Goal: Task Accomplishment & Management: Use online tool/utility

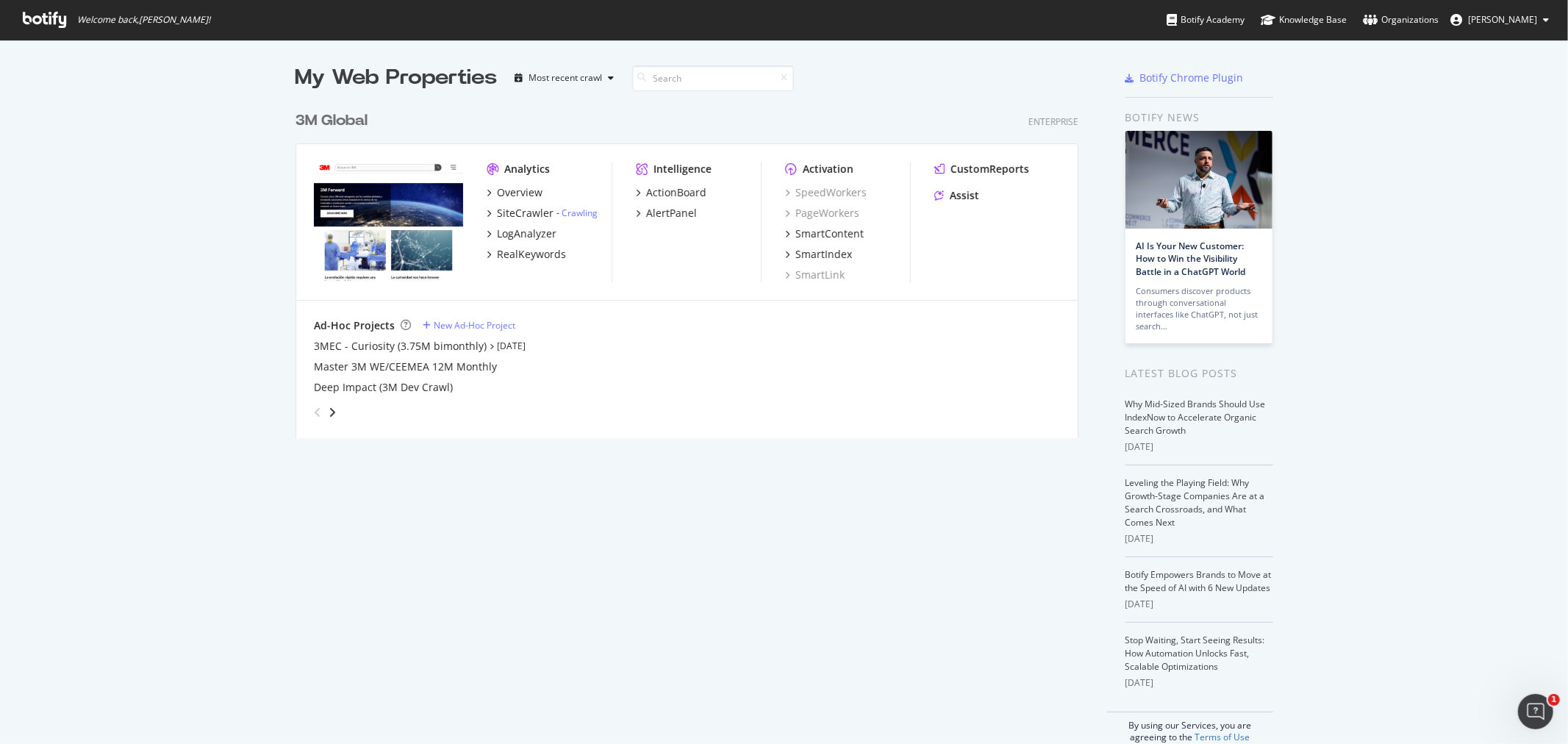
click at [362, 120] on div "3M Global" at bounding box center [331, 121] width 72 height 22
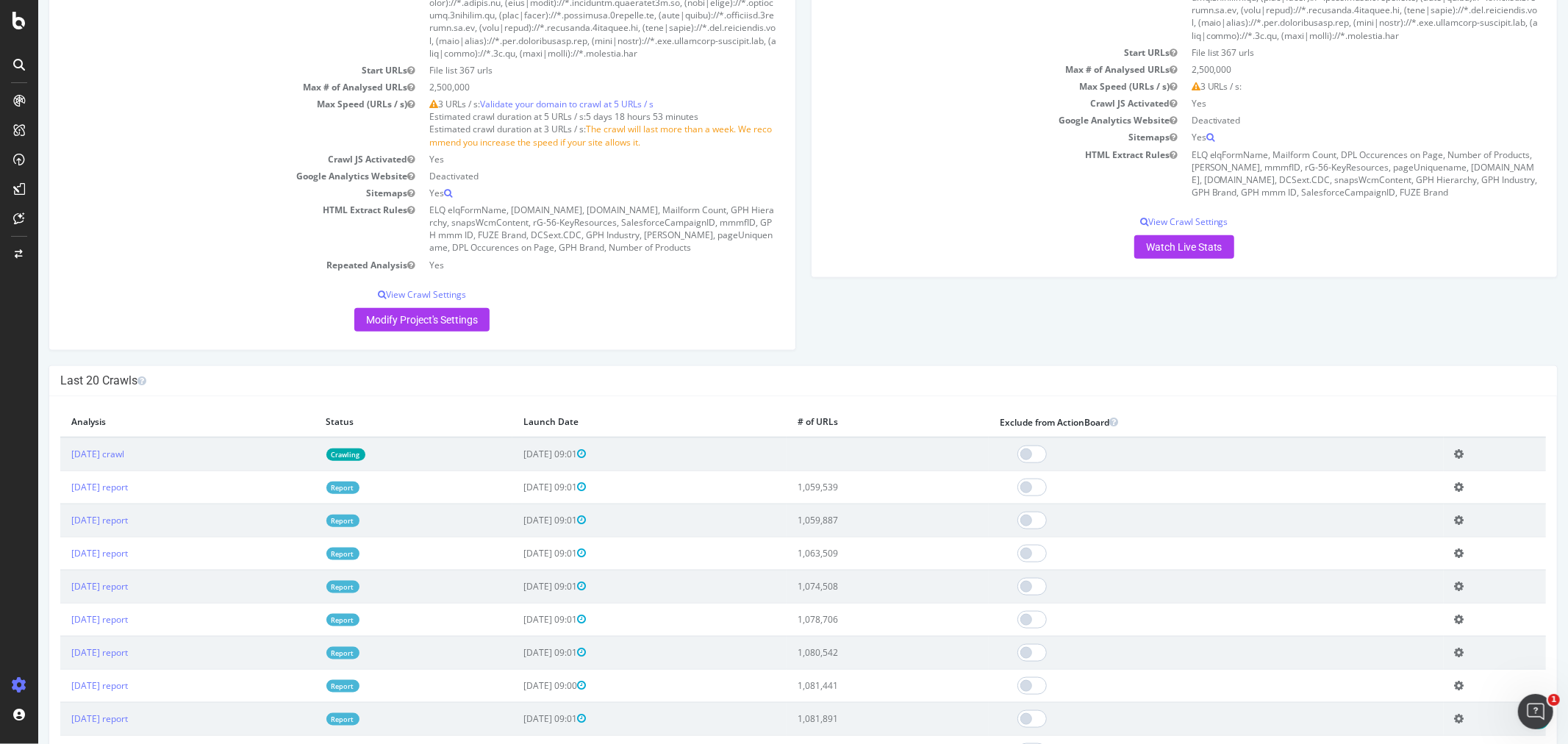
scroll to position [1225, 0]
click at [127, 493] on link "[DATE] report" at bounding box center [99, 487] width 57 height 13
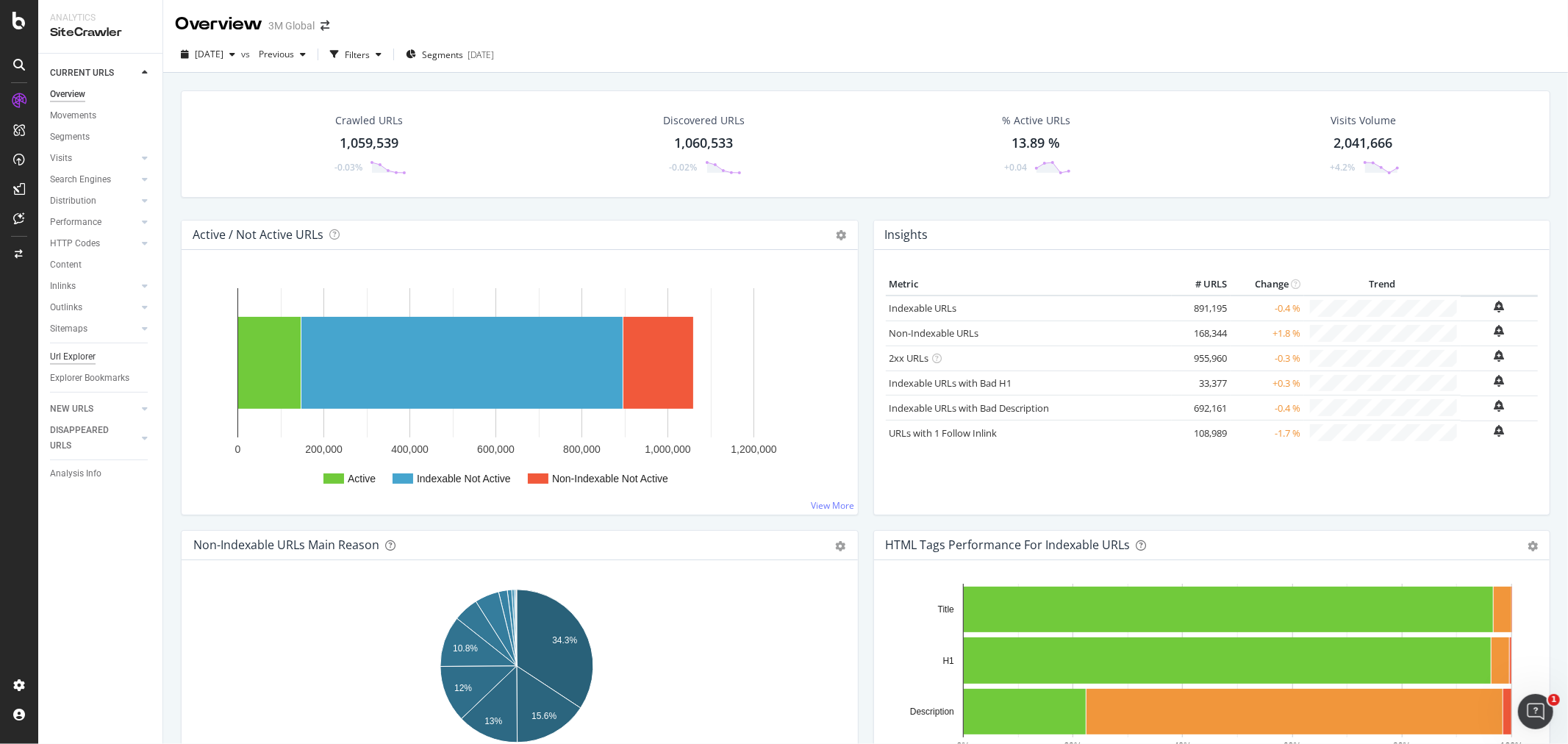
click at [82, 353] on div "Url Explorer" at bounding box center [72, 357] width 46 height 16
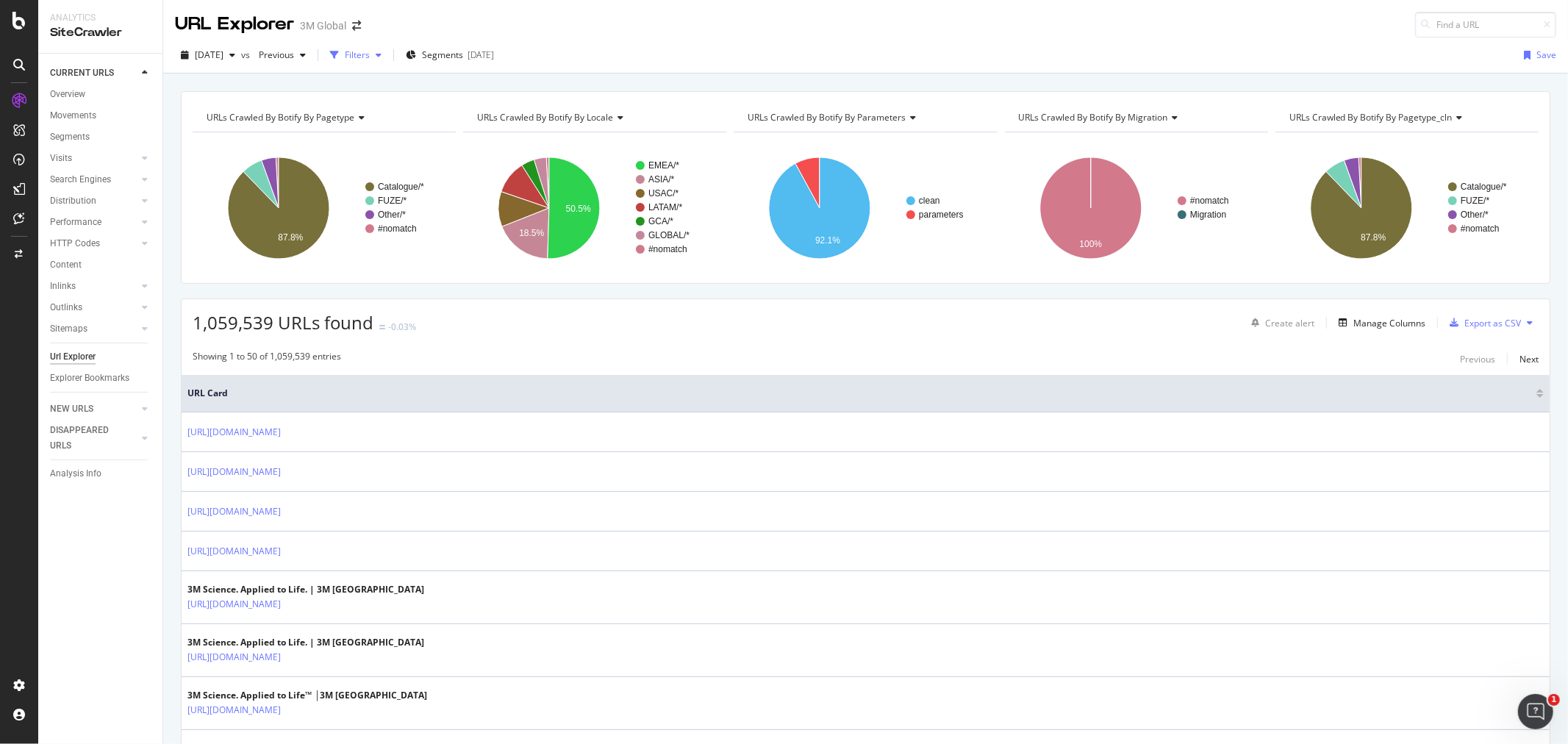
click at [387, 62] on div "Filters" at bounding box center [356, 55] width 63 height 22
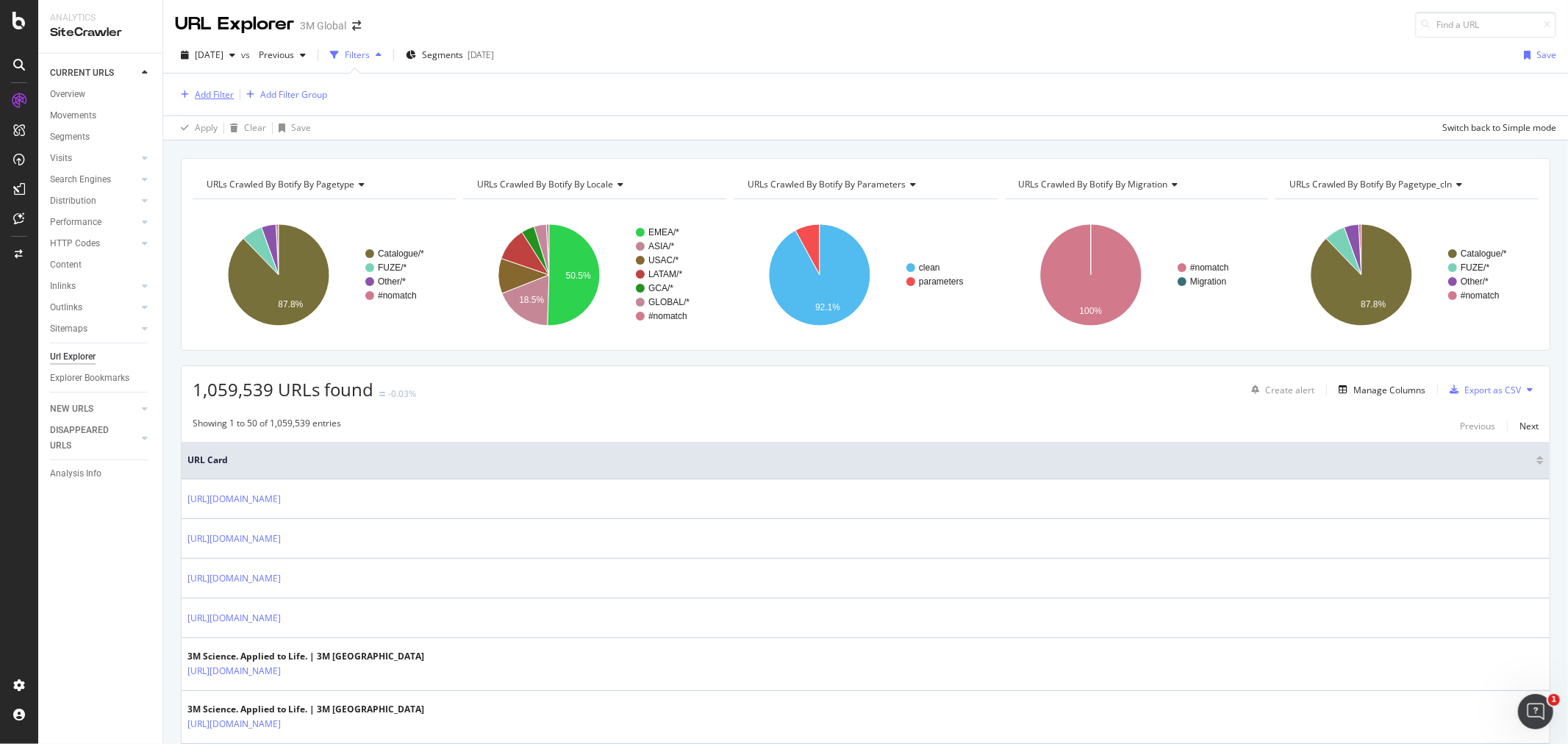
click at [225, 93] on div "Add Filter" at bounding box center [214, 94] width 39 height 13
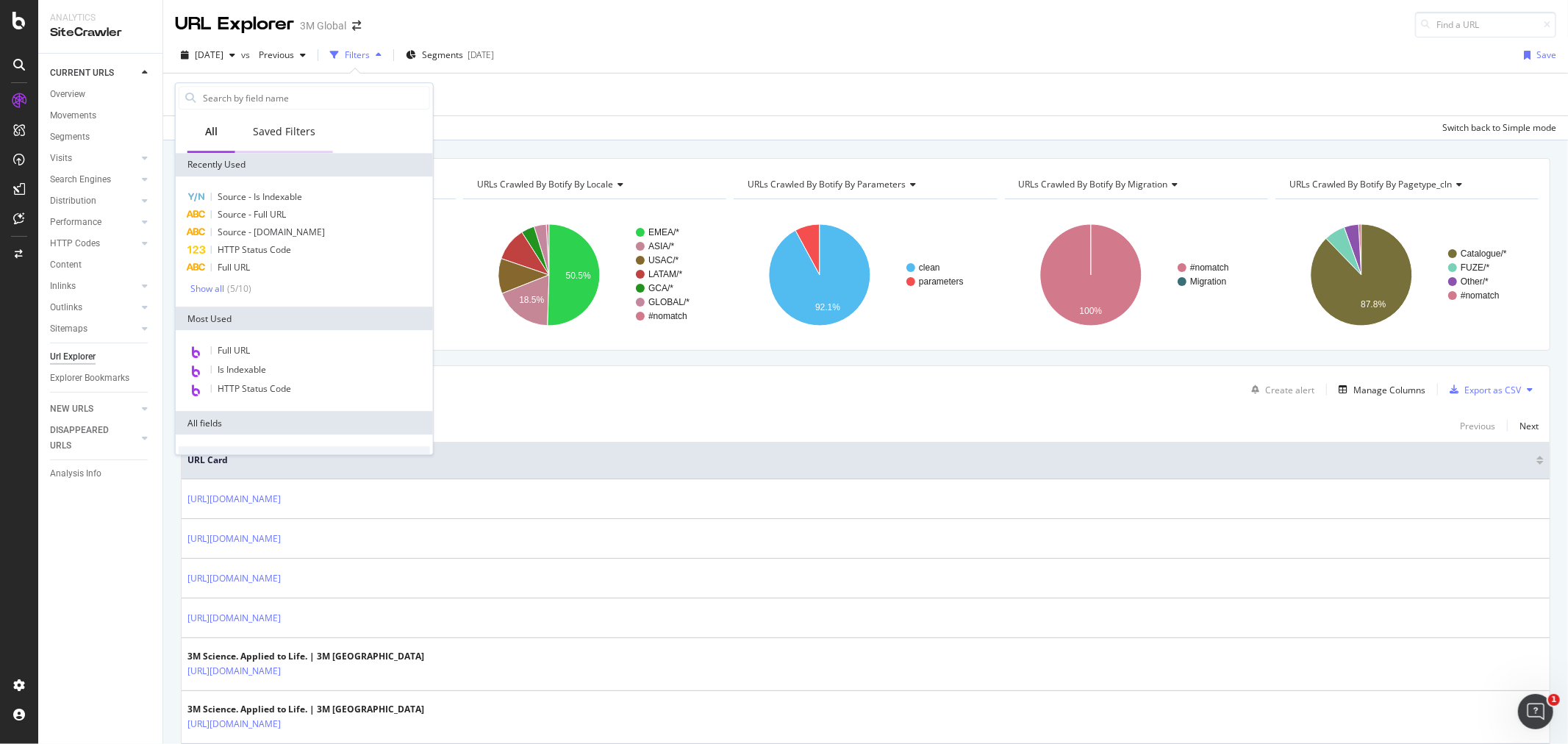
click at [299, 132] on div "Saved Filters" at bounding box center [284, 132] width 63 height 15
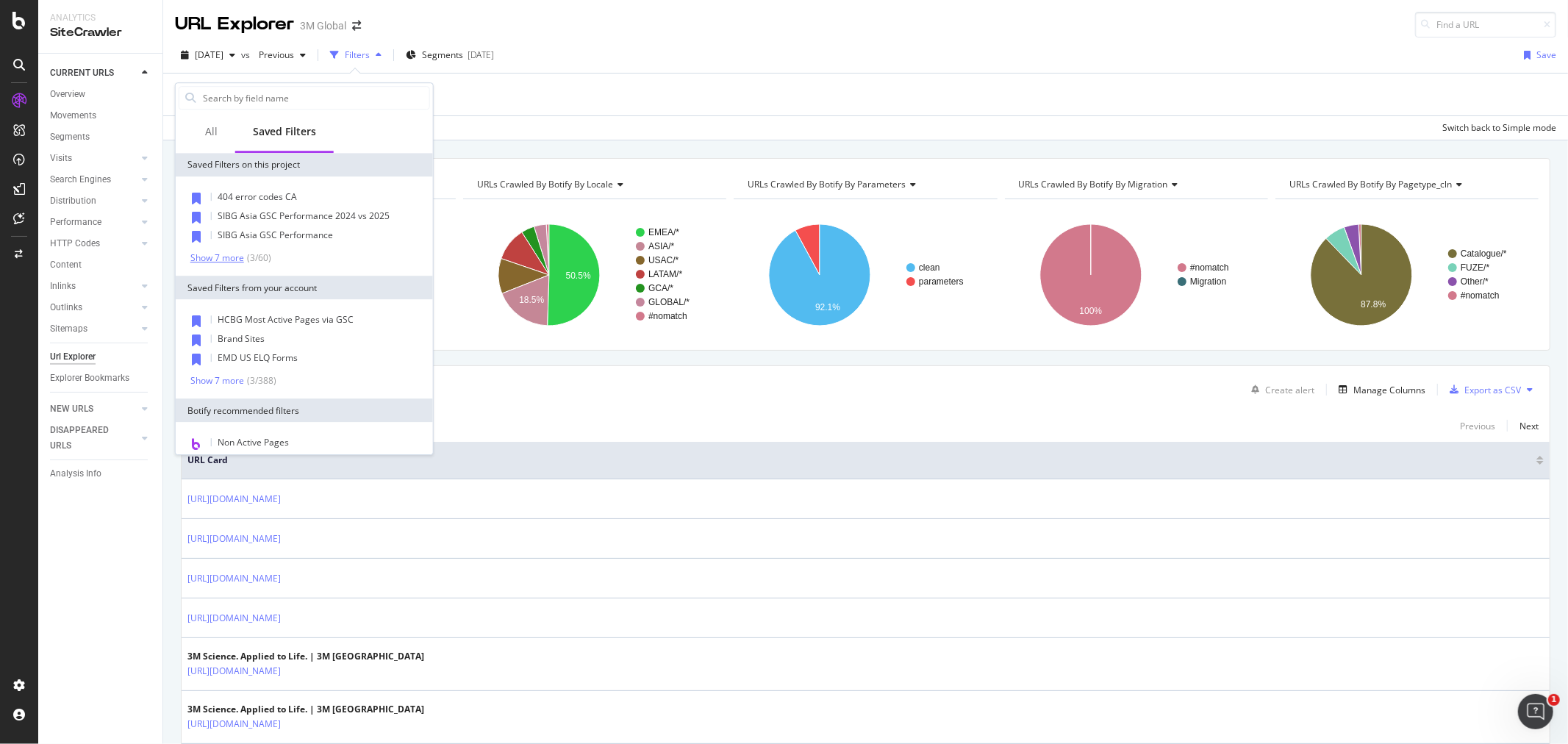
click at [225, 257] on div "Show 7 more" at bounding box center [217, 258] width 54 height 10
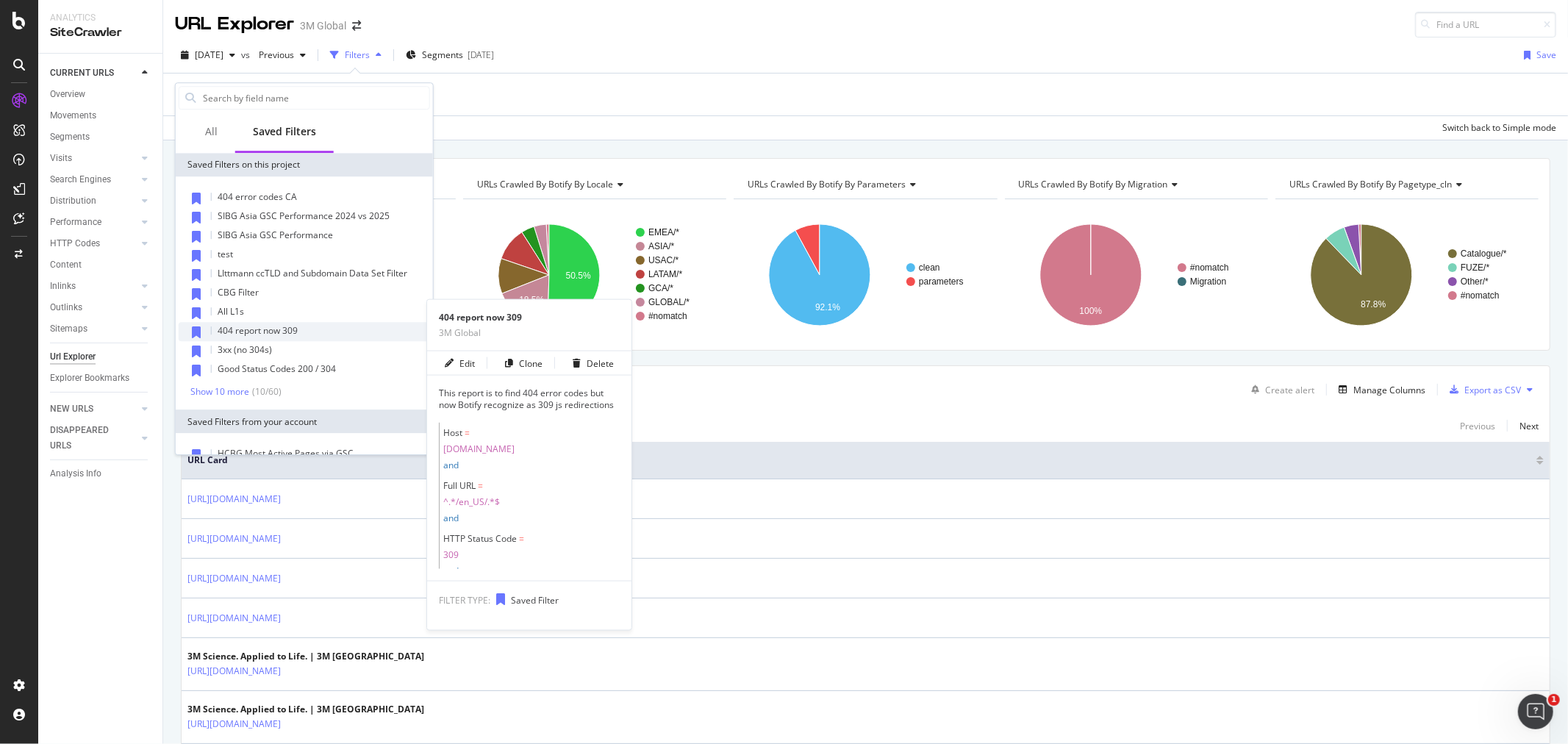
scroll to position [81, 0]
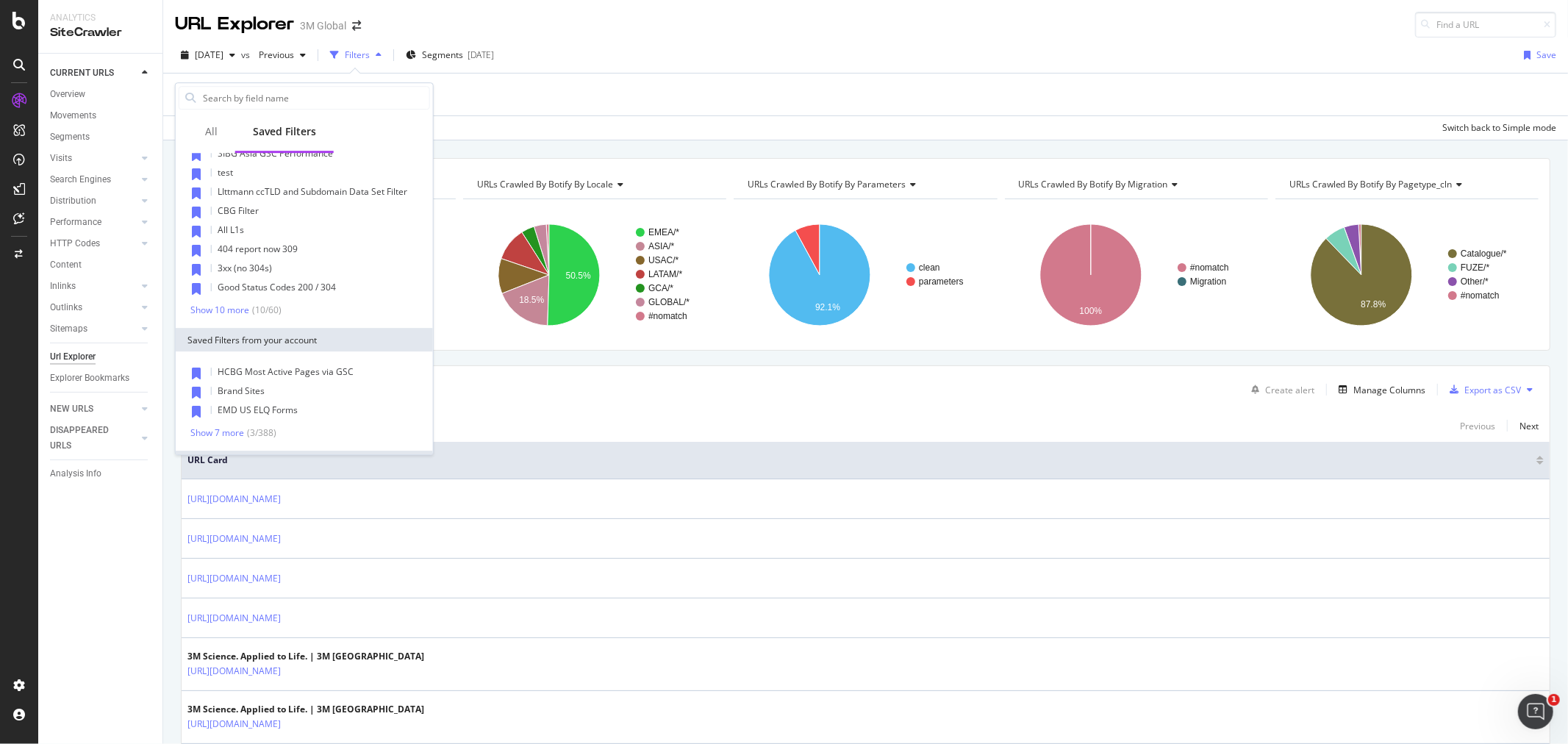
click at [218, 316] on div "404 error codes CA SIBG Asia GSC Performance 2024 vs 2025 SIBG Asia GSC Perform…" at bounding box center [304, 211] width 257 height 233
click at [216, 311] on div "Show 10 more" at bounding box center [219, 310] width 59 height 10
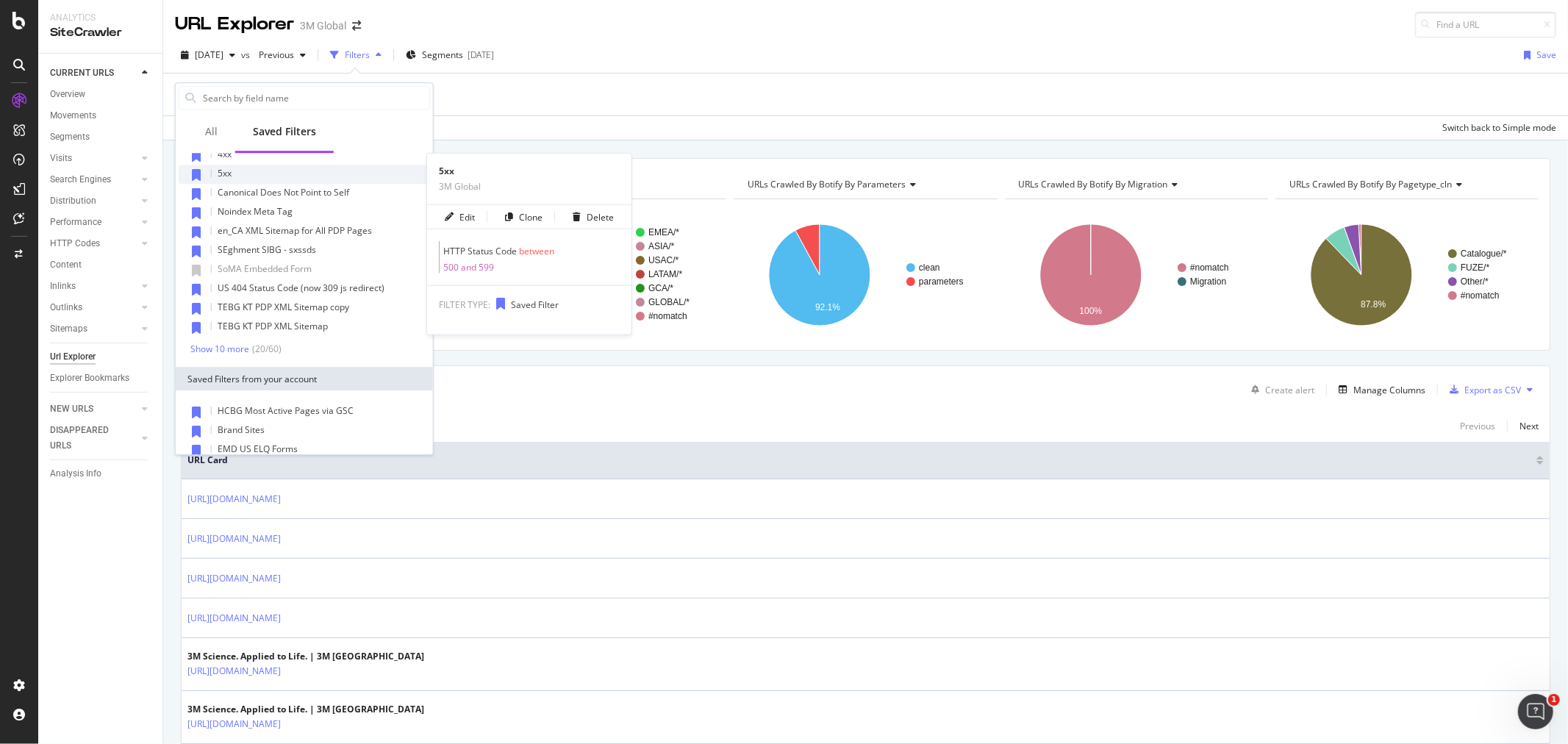
scroll to position [245, 0]
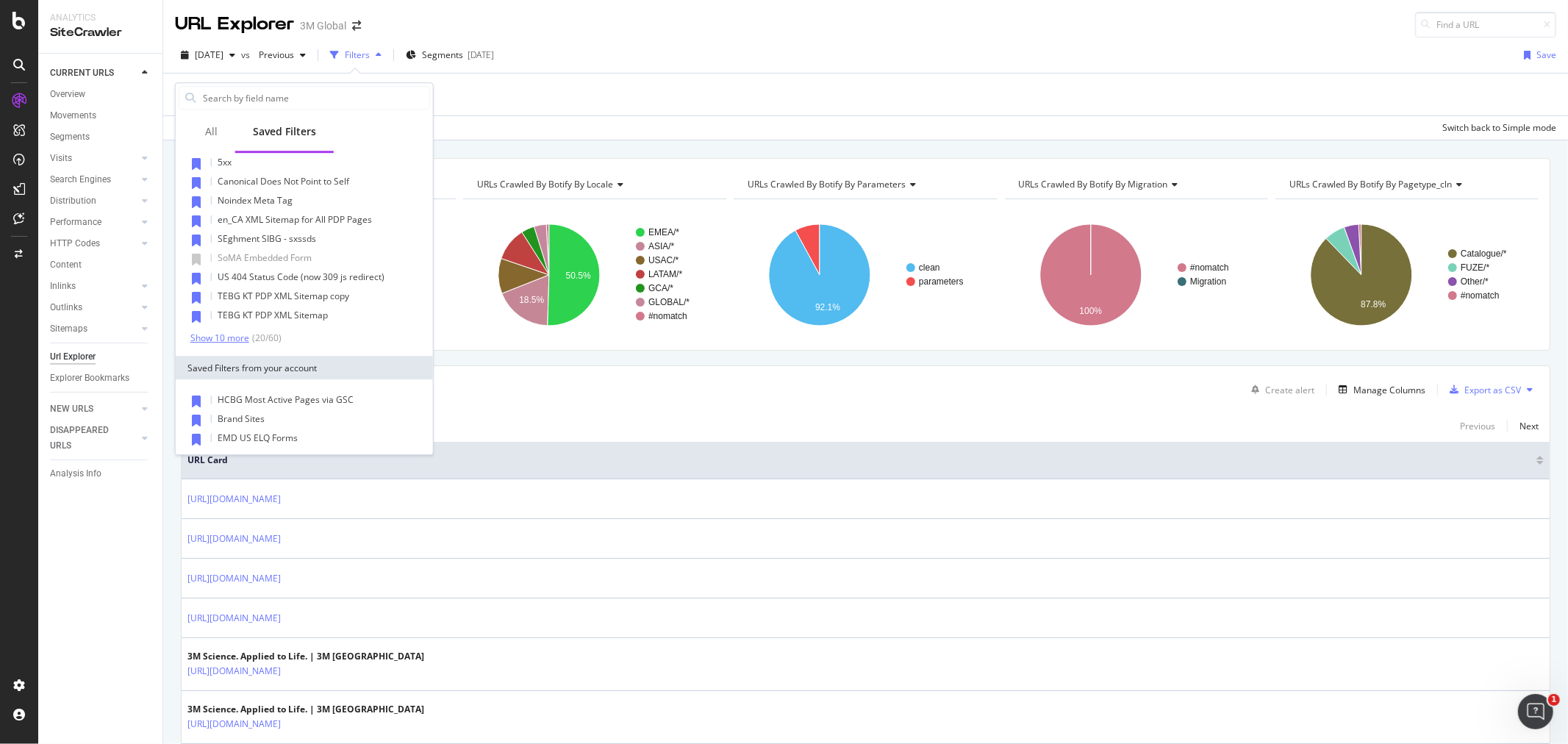
click at [219, 333] on div "Show 10 more" at bounding box center [219, 338] width 59 height 10
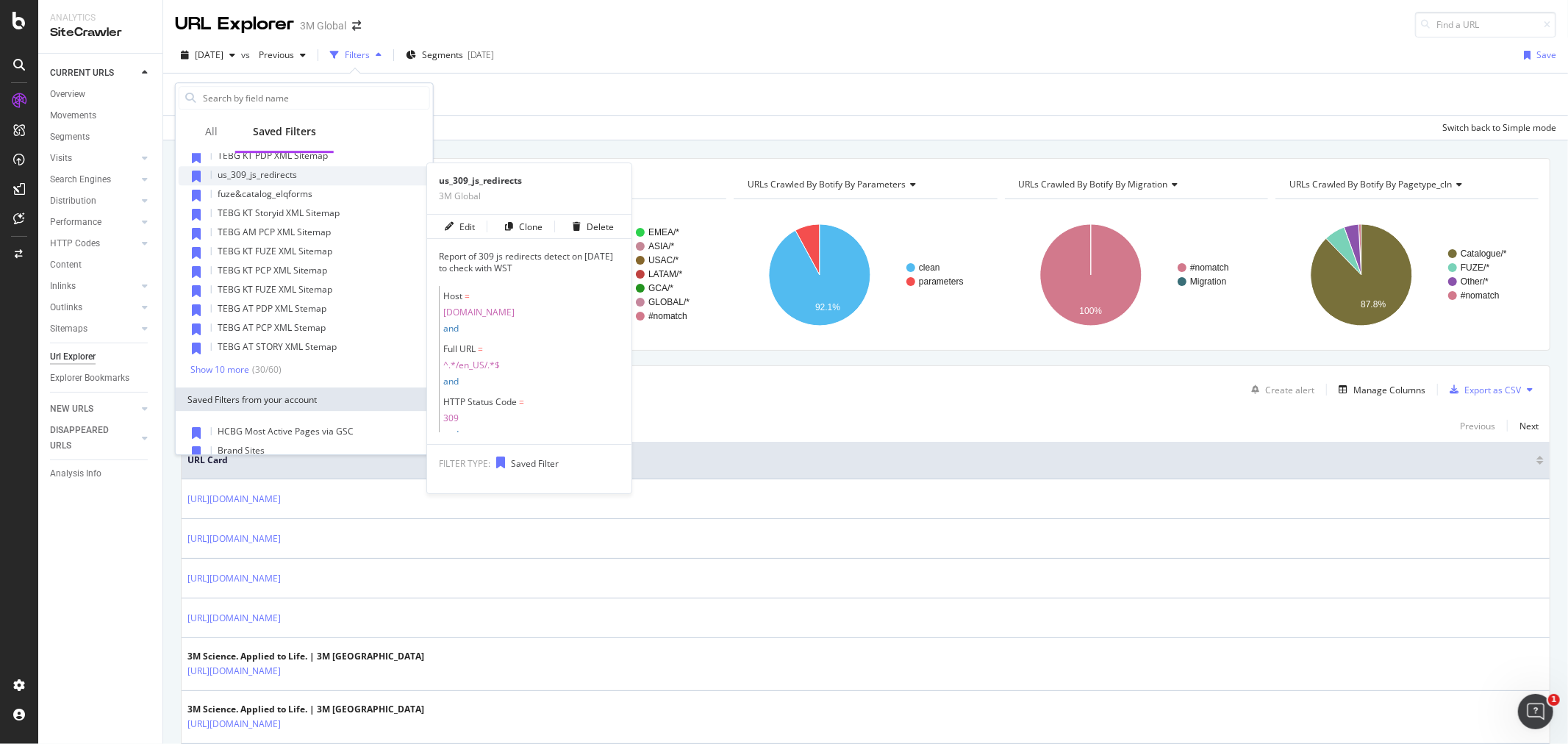
scroll to position [408, 0]
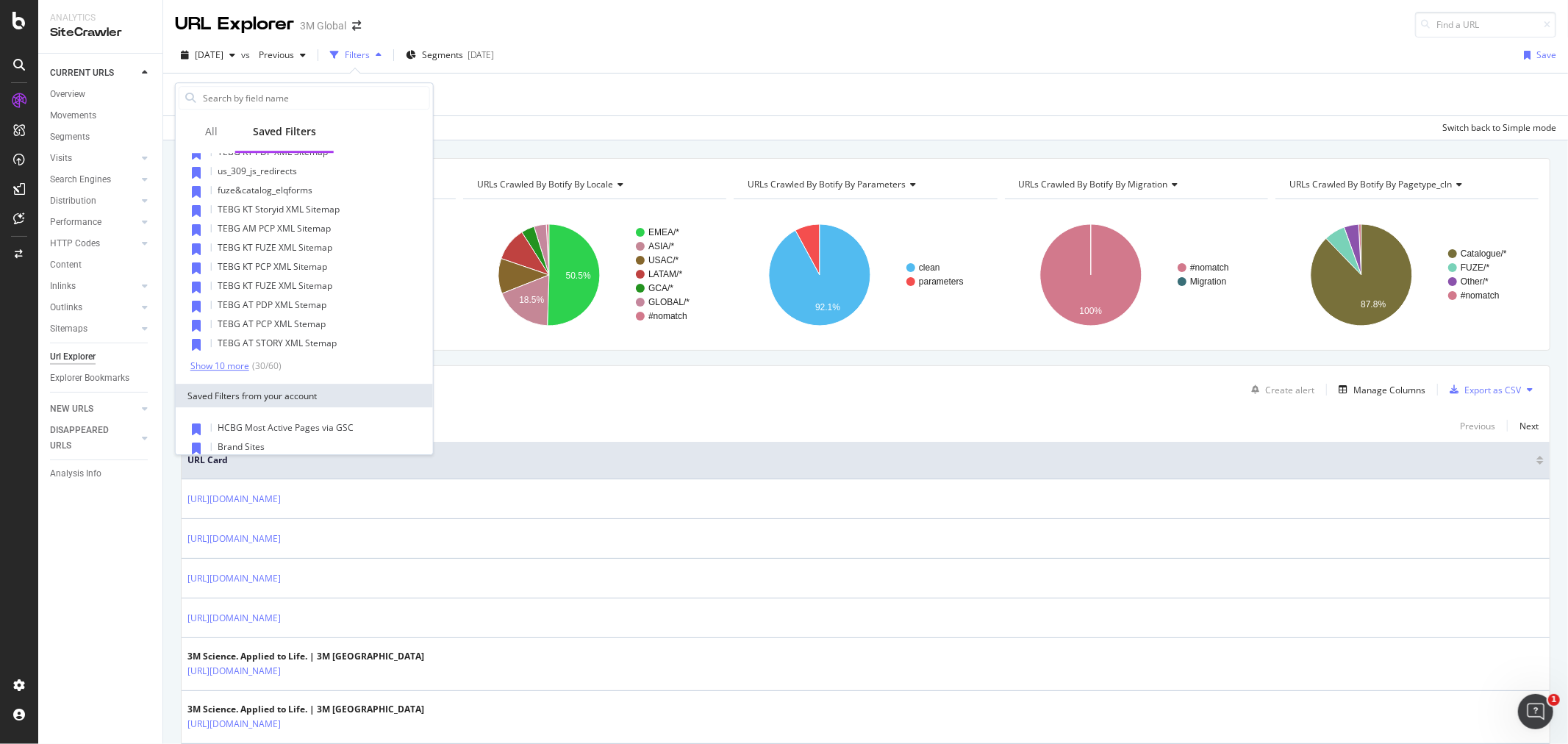
click at [225, 361] on div "Show 10 more" at bounding box center [219, 366] width 59 height 10
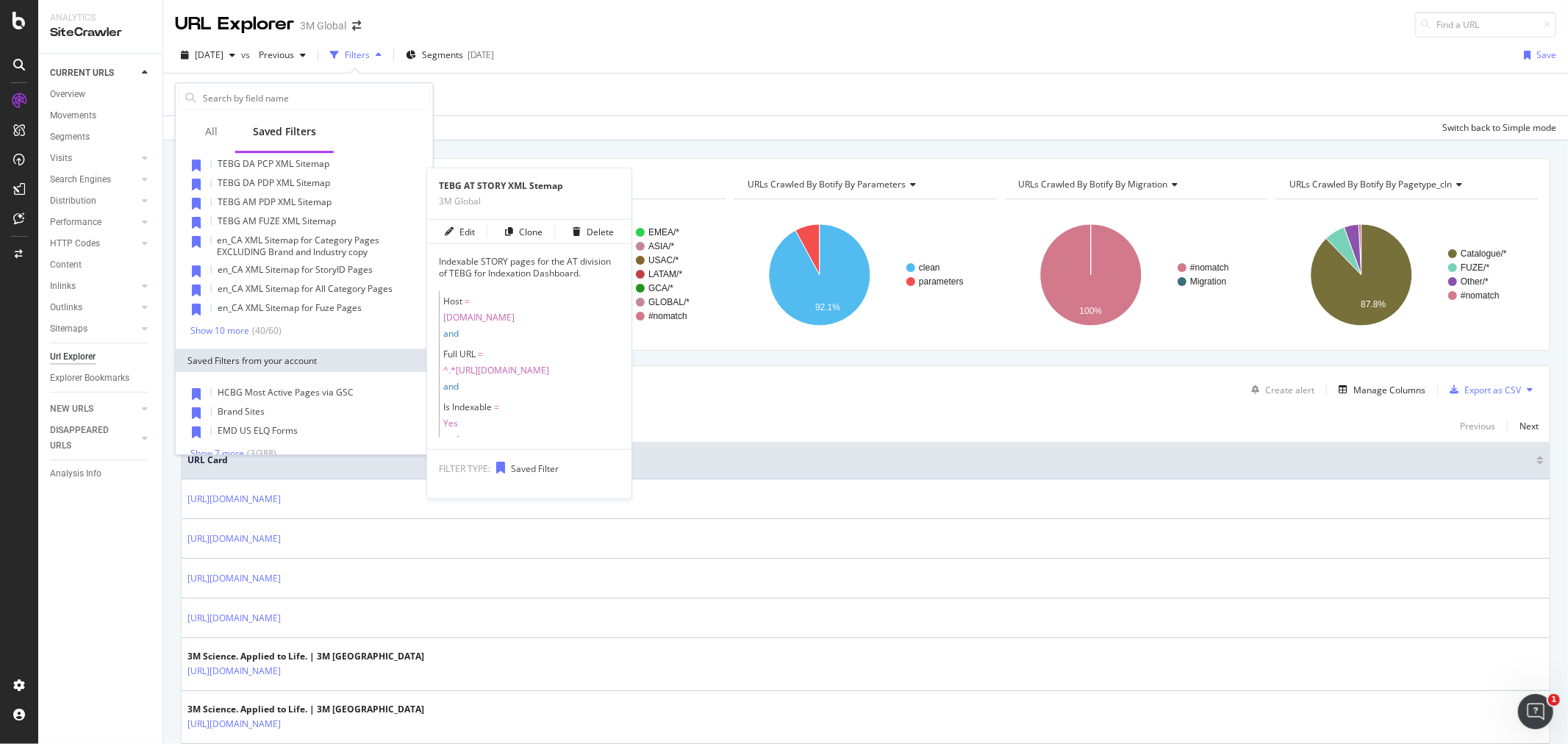
scroll to position [653, 0]
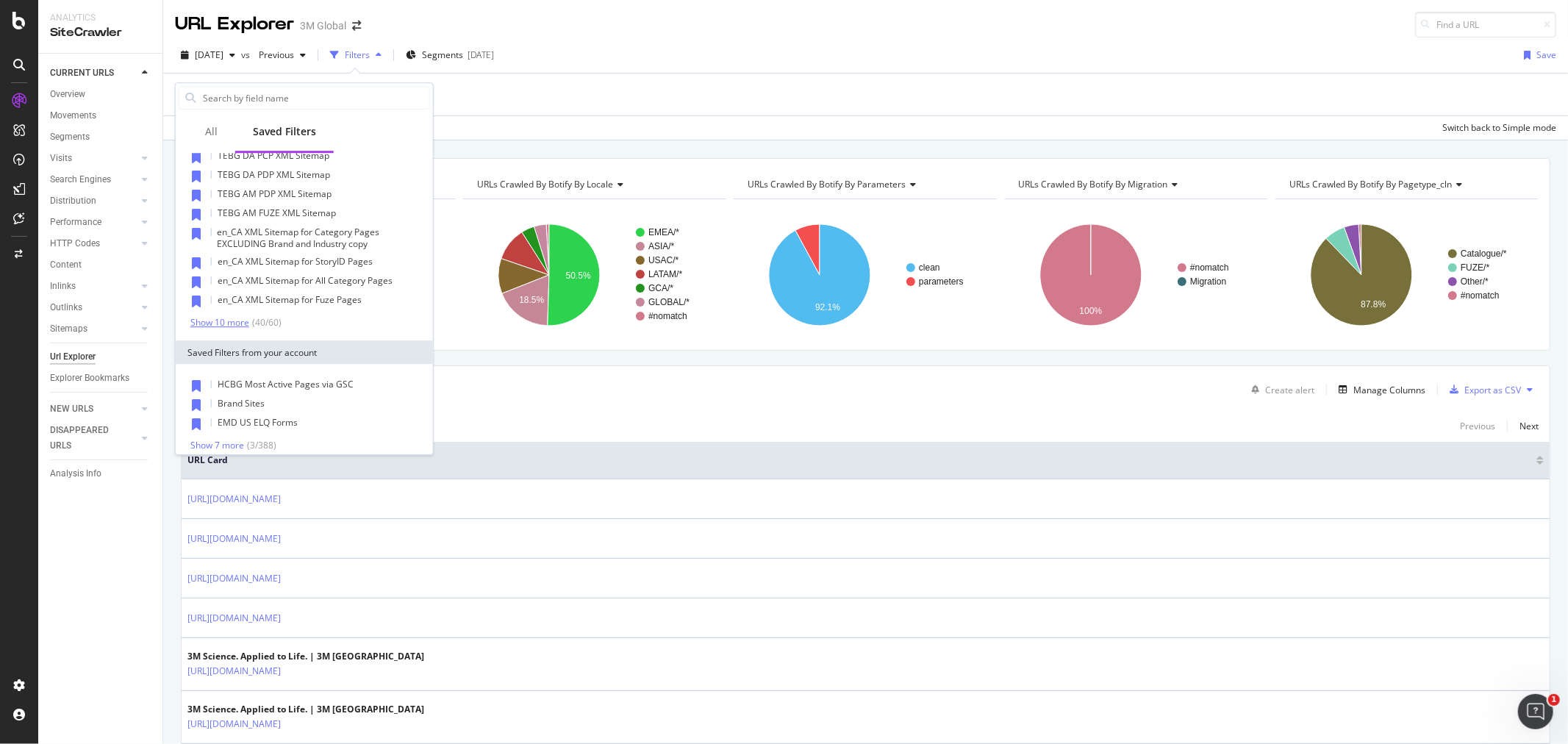
click at [224, 322] on div "Show 10 more" at bounding box center [219, 323] width 59 height 10
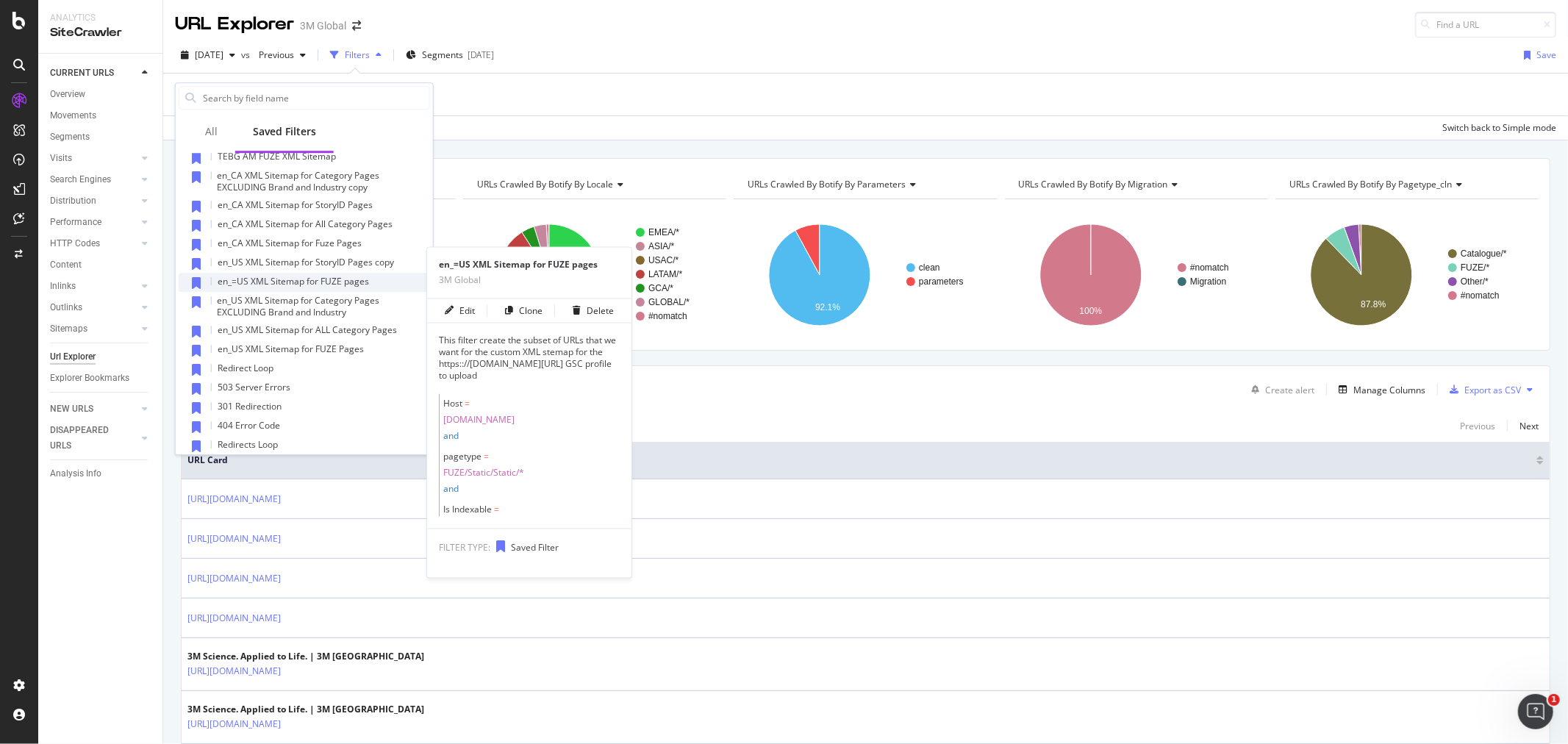
scroll to position [735, 0]
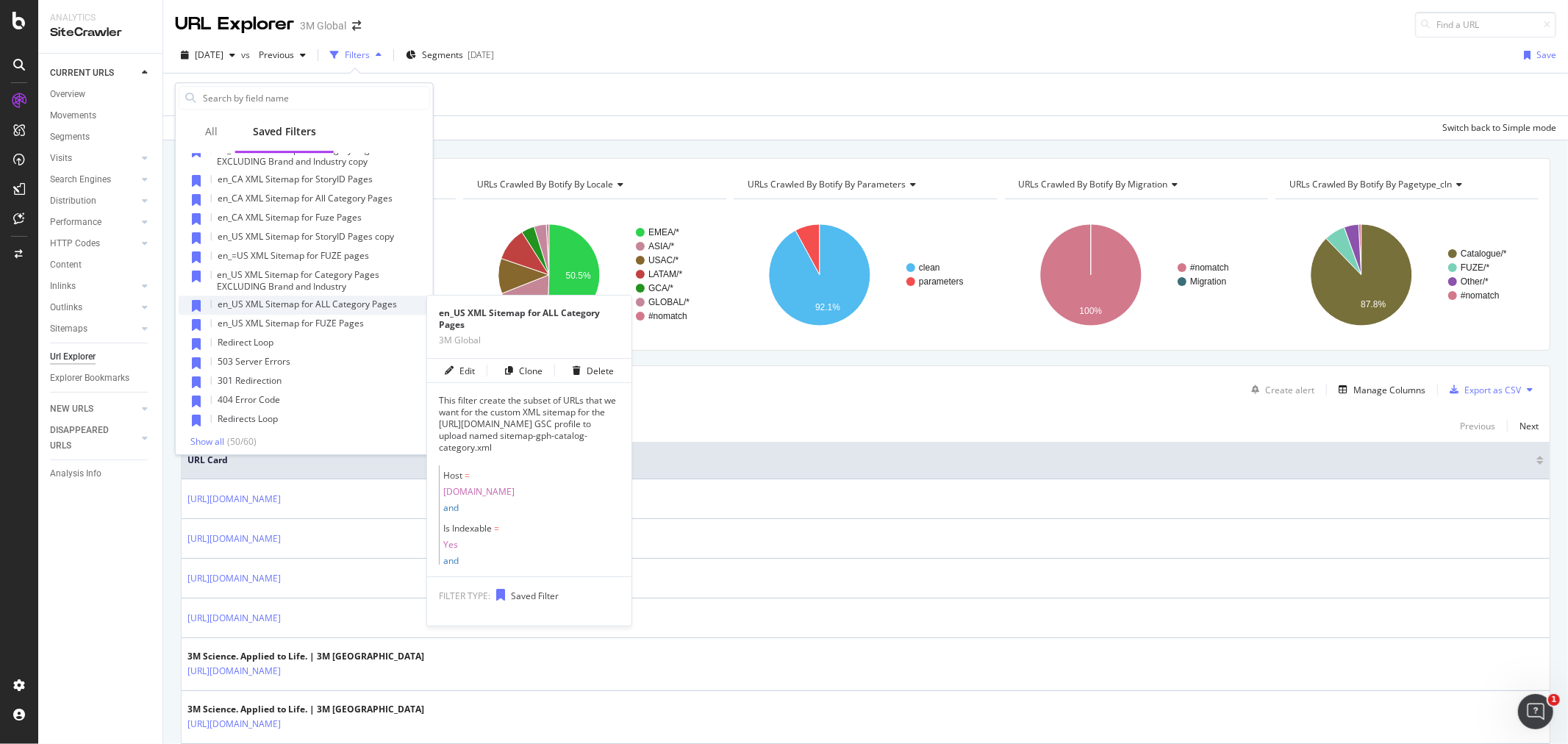
click at [377, 306] on span "en_US XML Sitemap for ALL Category Pages" at bounding box center [307, 304] width 179 height 13
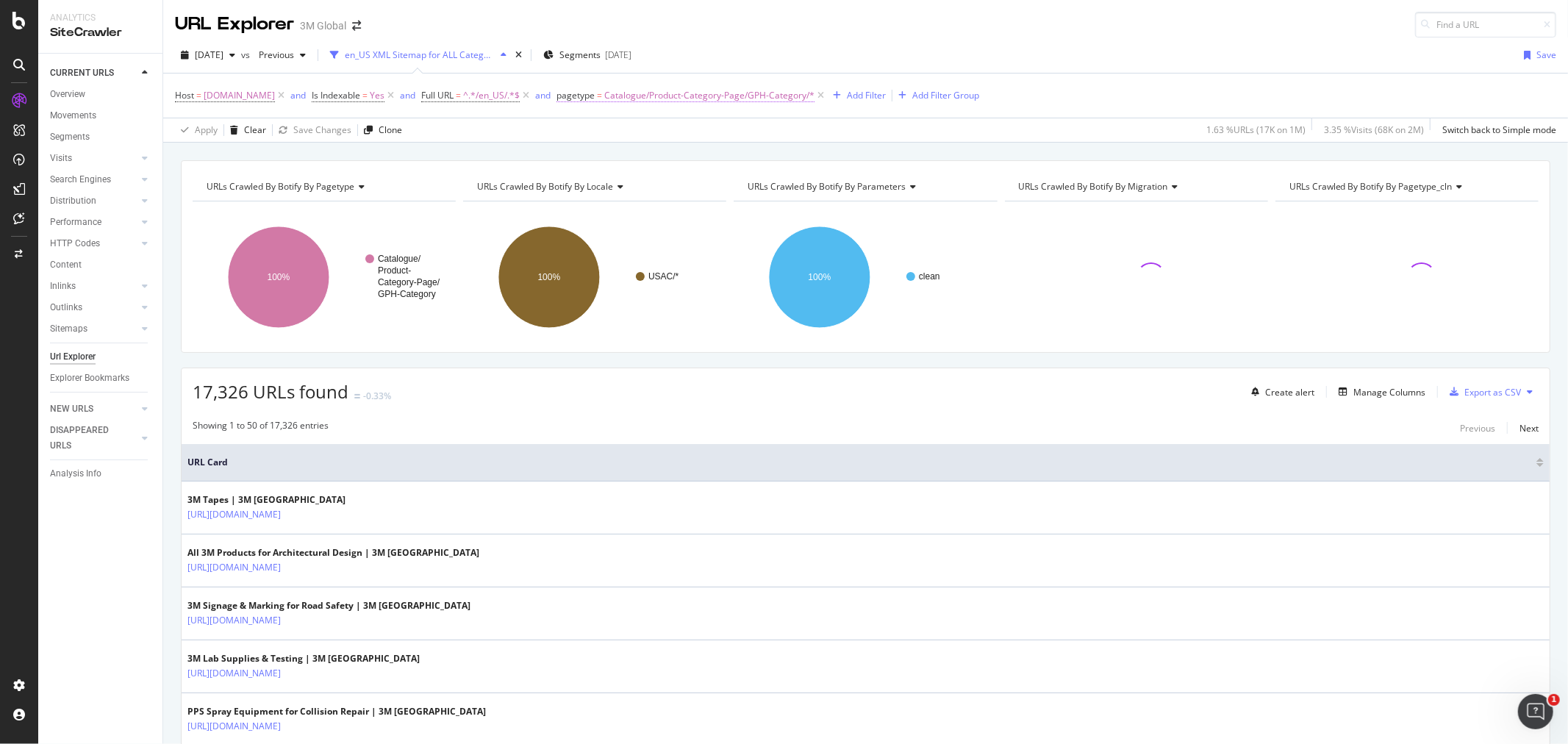
click at [744, 93] on span "Catalogue/Product-Category-Page/GPH-Category/*" at bounding box center [709, 96] width 210 height 21
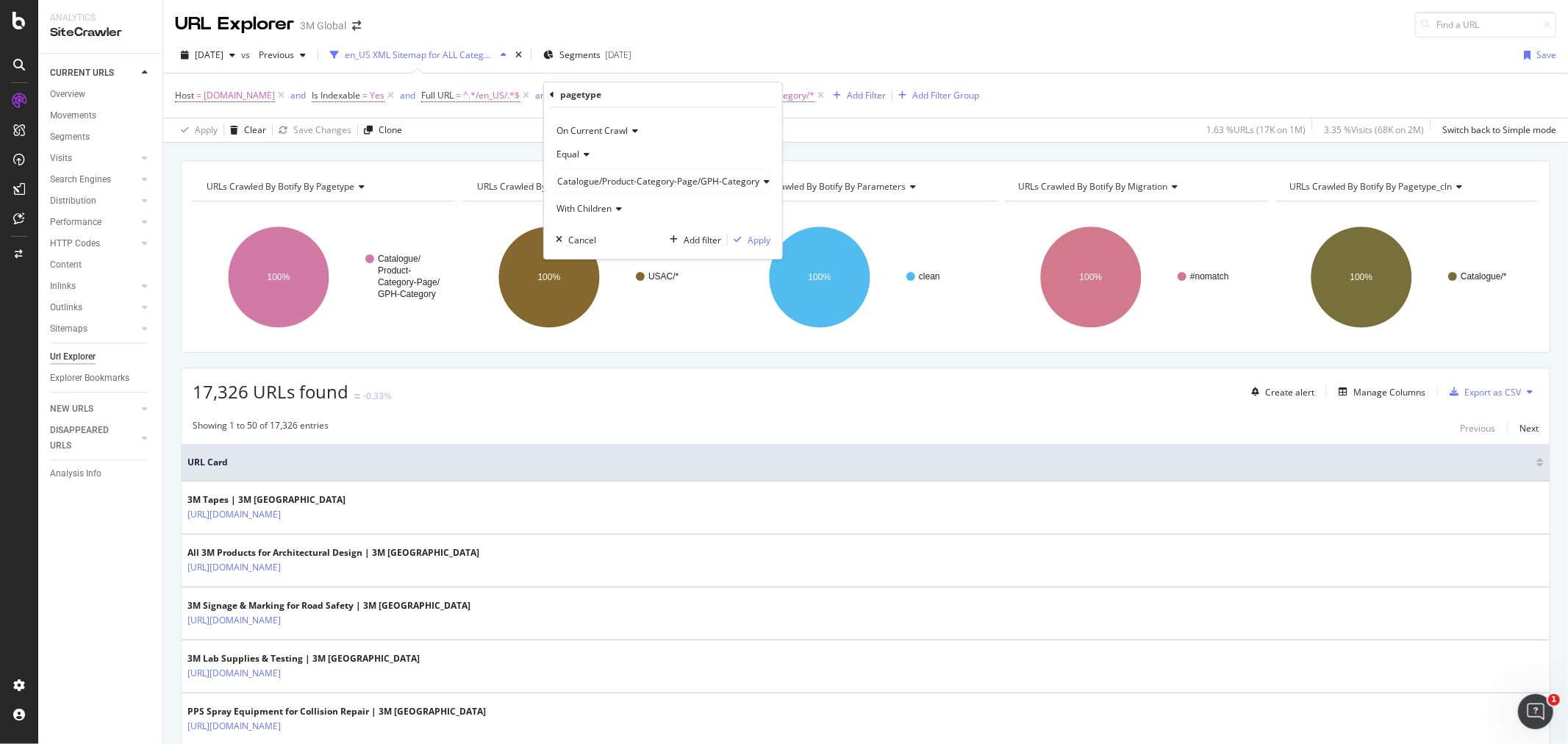
click at [762, 180] on icon at bounding box center [765, 182] width 10 height 9
click at [579, 241] on span "Product-Detail-Page" at bounding box center [620, 241] width 82 height 13
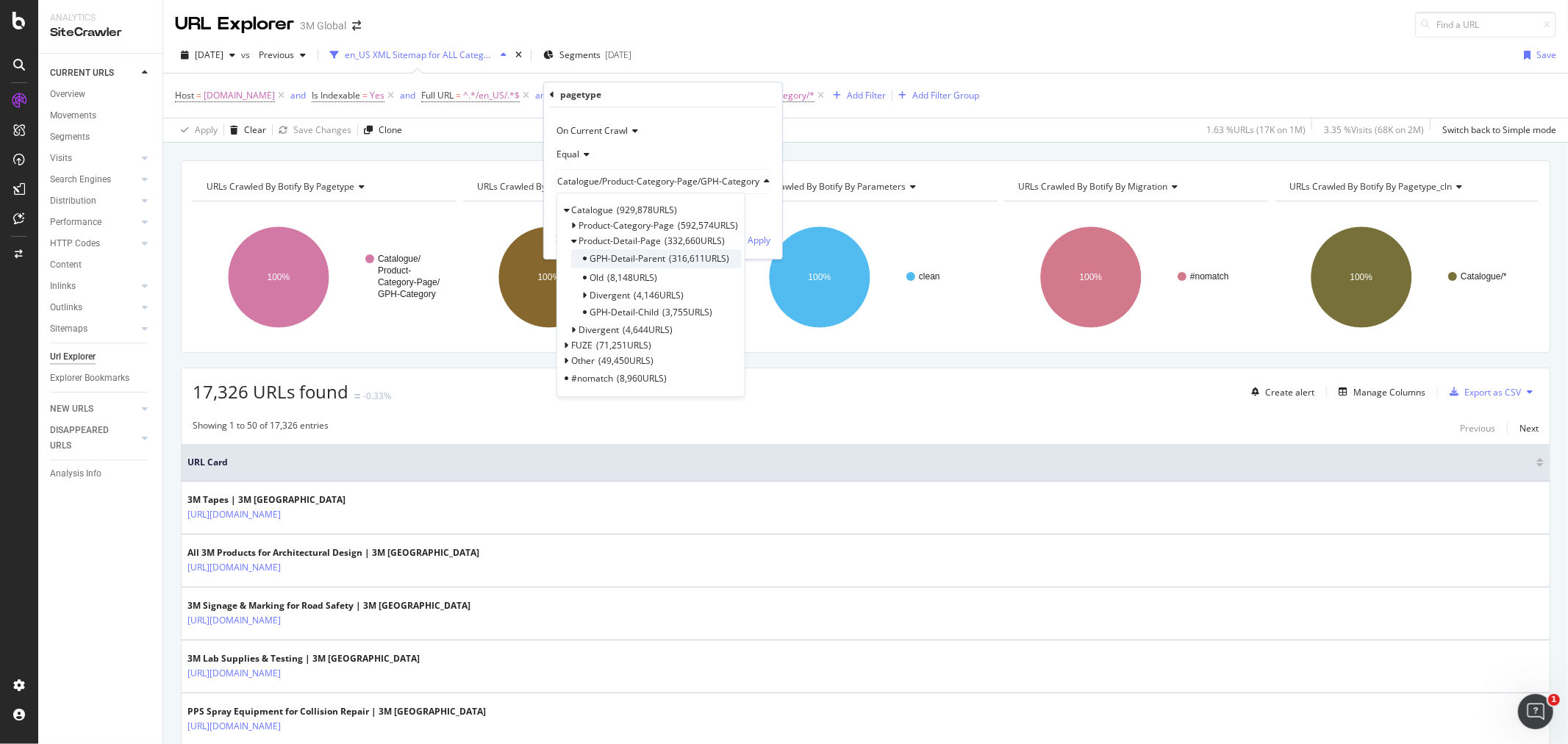
click at [704, 254] on span "316,611 URLS" at bounding box center [699, 258] width 60 height 13
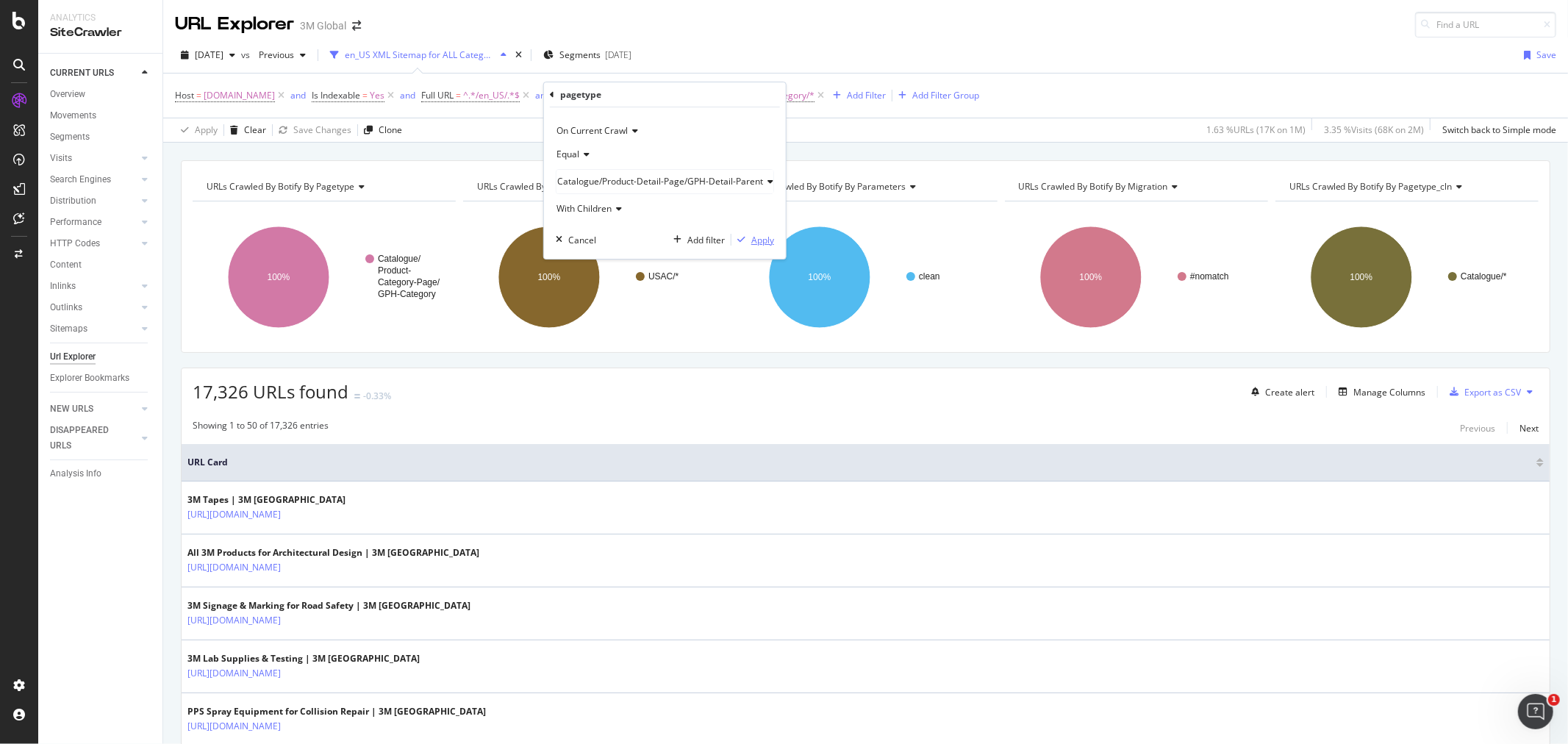
click at [760, 244] on div "Apply" at bounding box center [762, 240] width 23 height 13
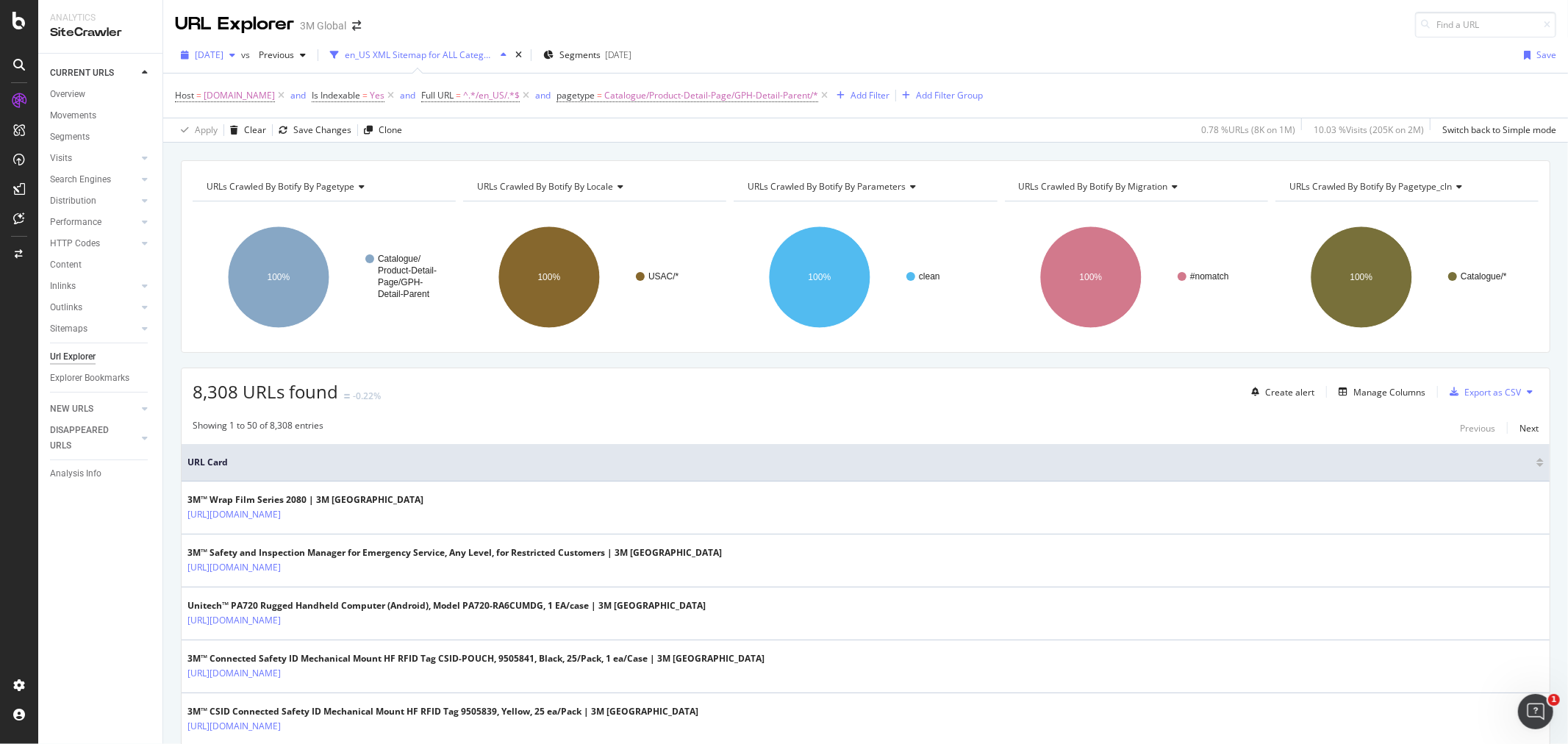
click at [224, 50] on span "[DATE]" at bounding box center [209, 54] width 28 height 13
click at [262, 128] on div "[DATE]" at bounding box center [235, 135] width 78 height 13
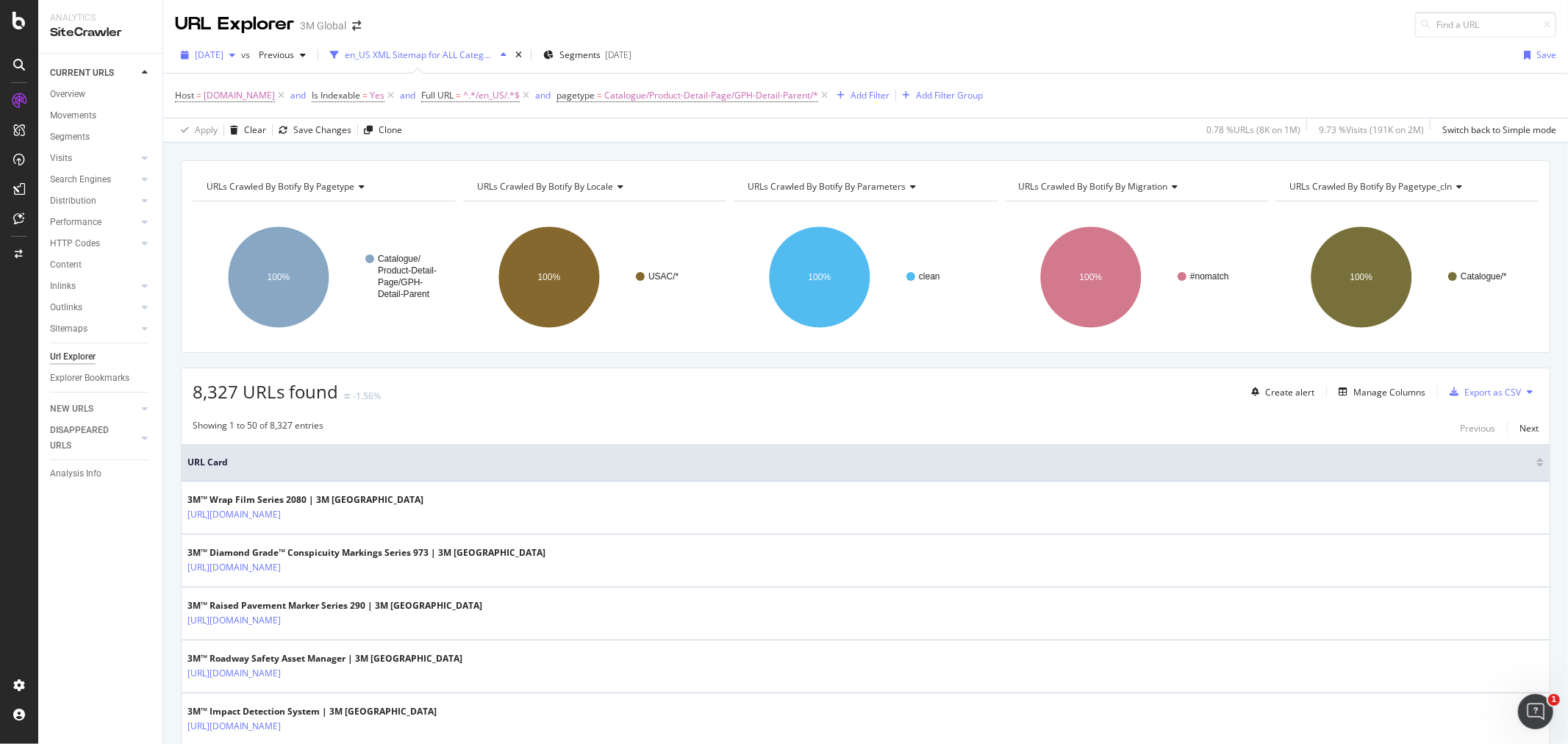
click at [241, 55] on div "button" at bounding box center [233, 55] width 18 height 9
click at [245, 103] on div "[DATE]" at bounding box center [235, 108] width 78 height 13
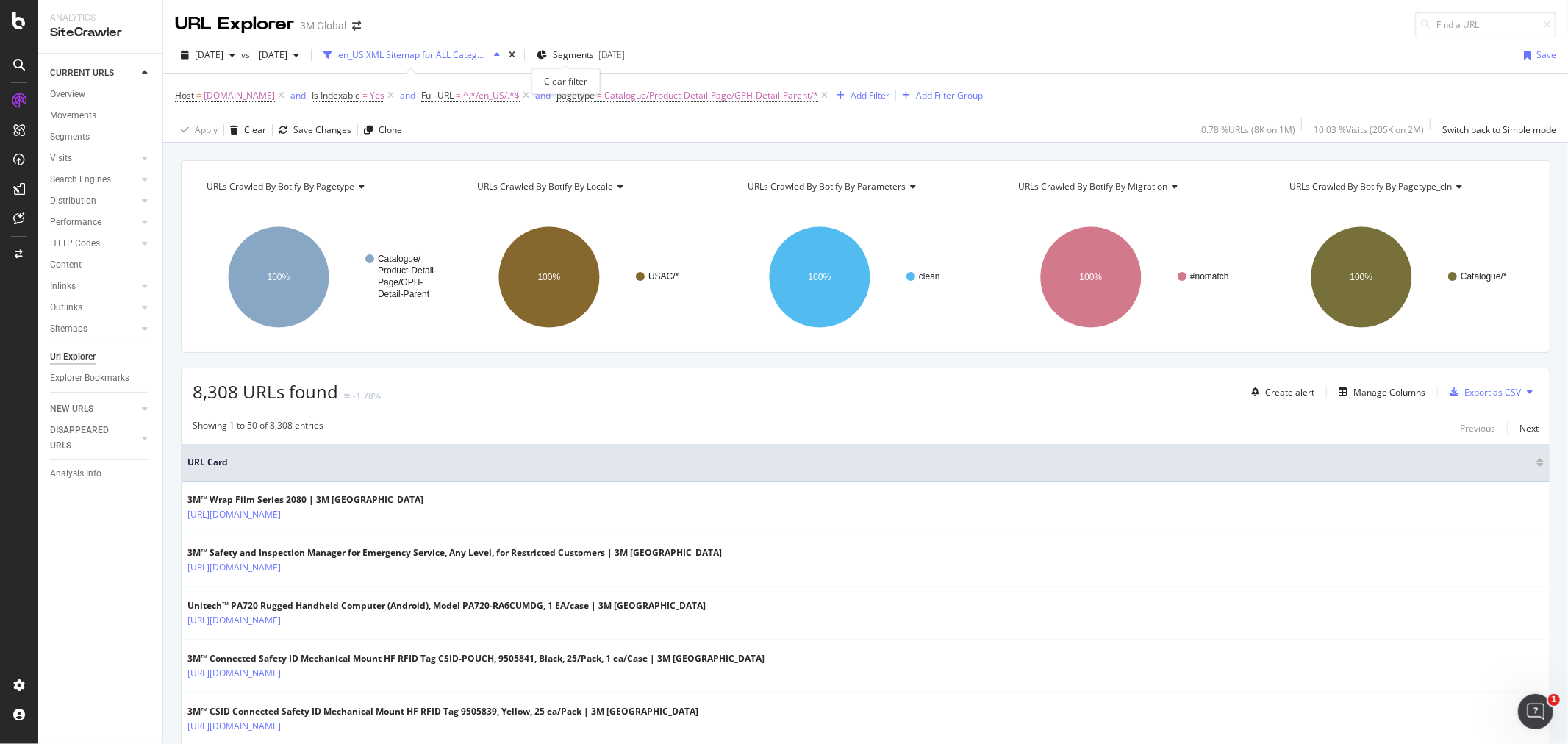
click at [518, 49] on div "times" at bounding box center [512, 55] width 13 height 15
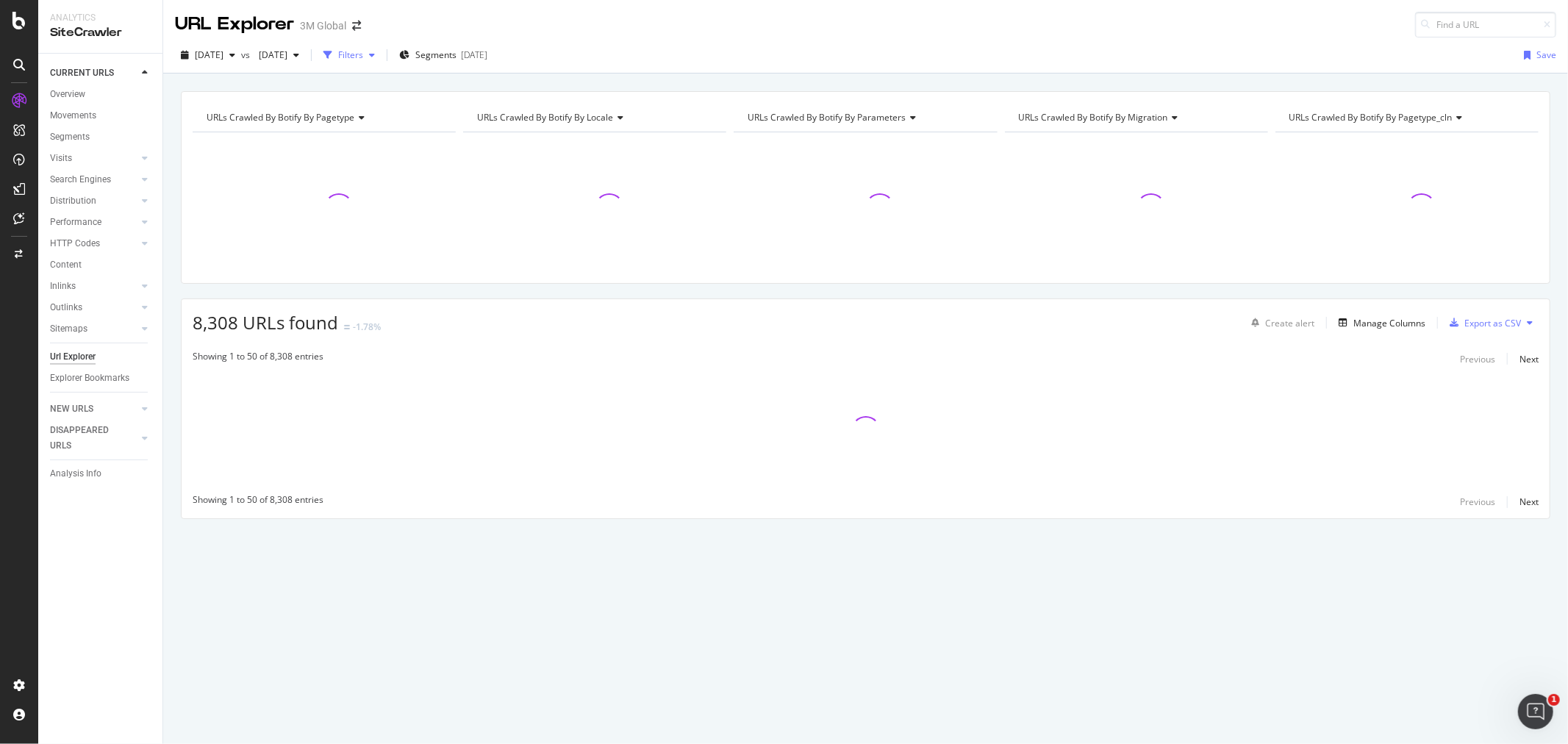
click at [363, 59] on div "Filters" at bounding box center [351, 54] width 25 height 13
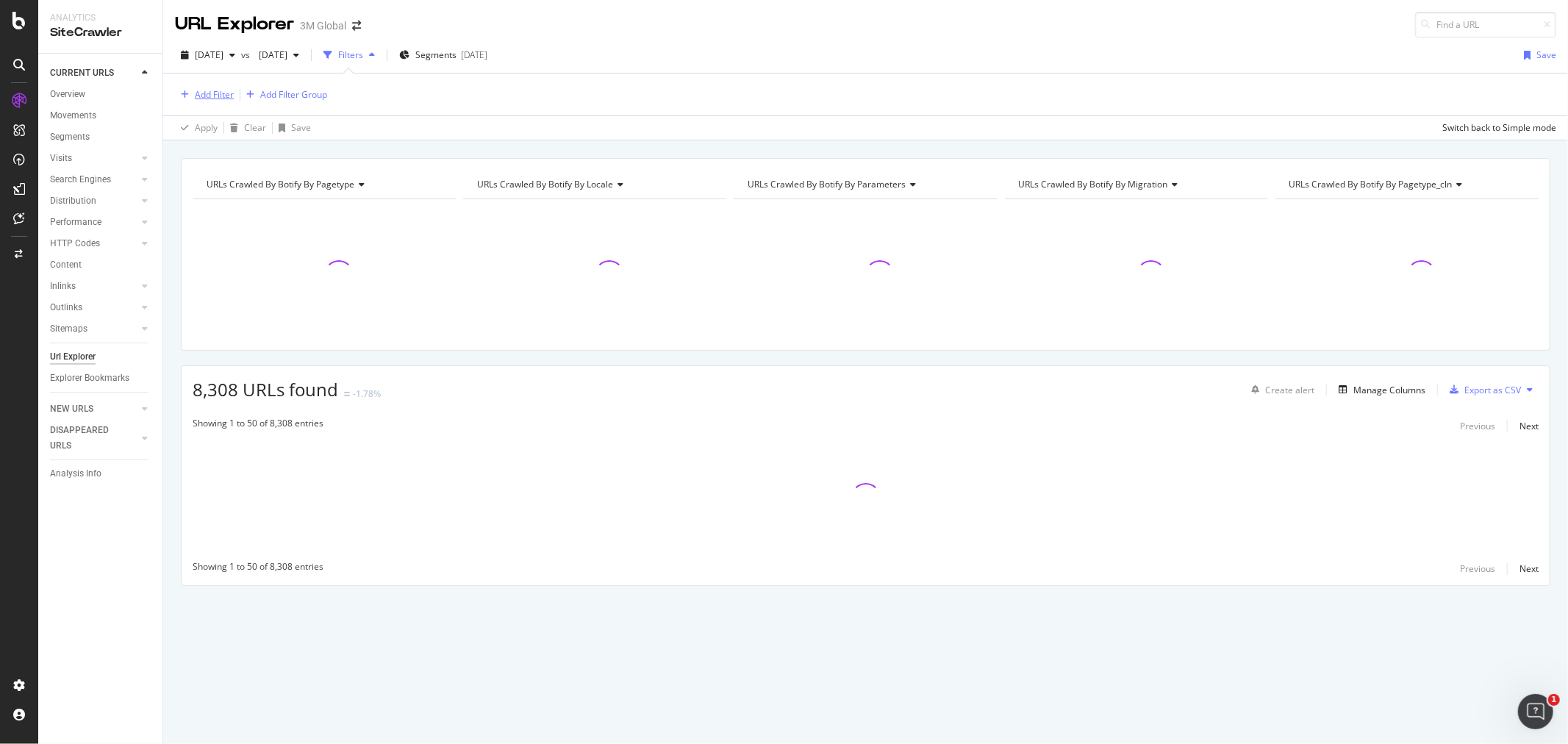
click at [216, 91] on div "Add Filter" at bounding box center [214, 94] width 39 height 13
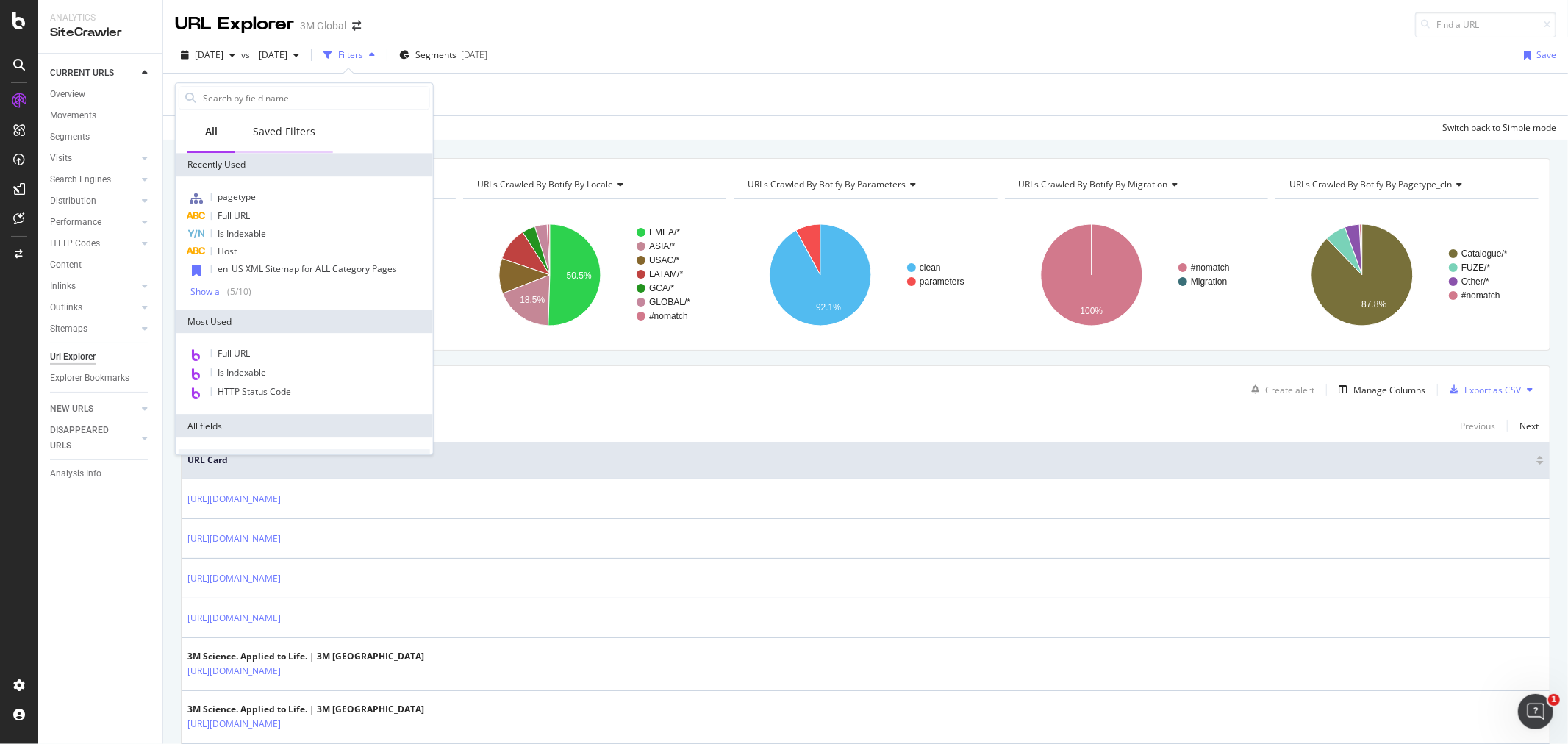
click at [304, 126] on div "Saved Filters" at bounding box center [284, 132] width 63 height 15
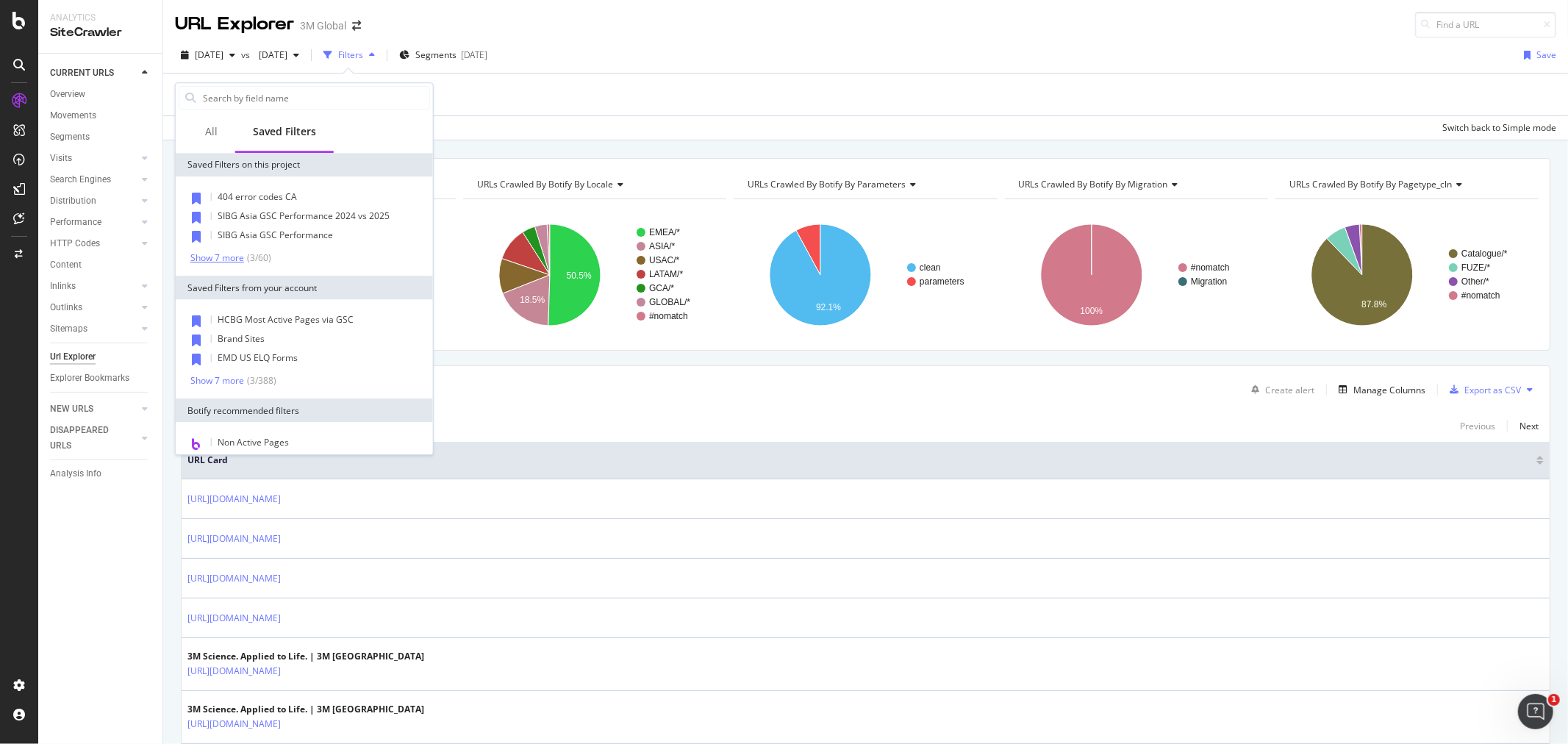
click at [235, 260] on div "Show 7 more" at bounding box center [217, 258] width 54 height 10
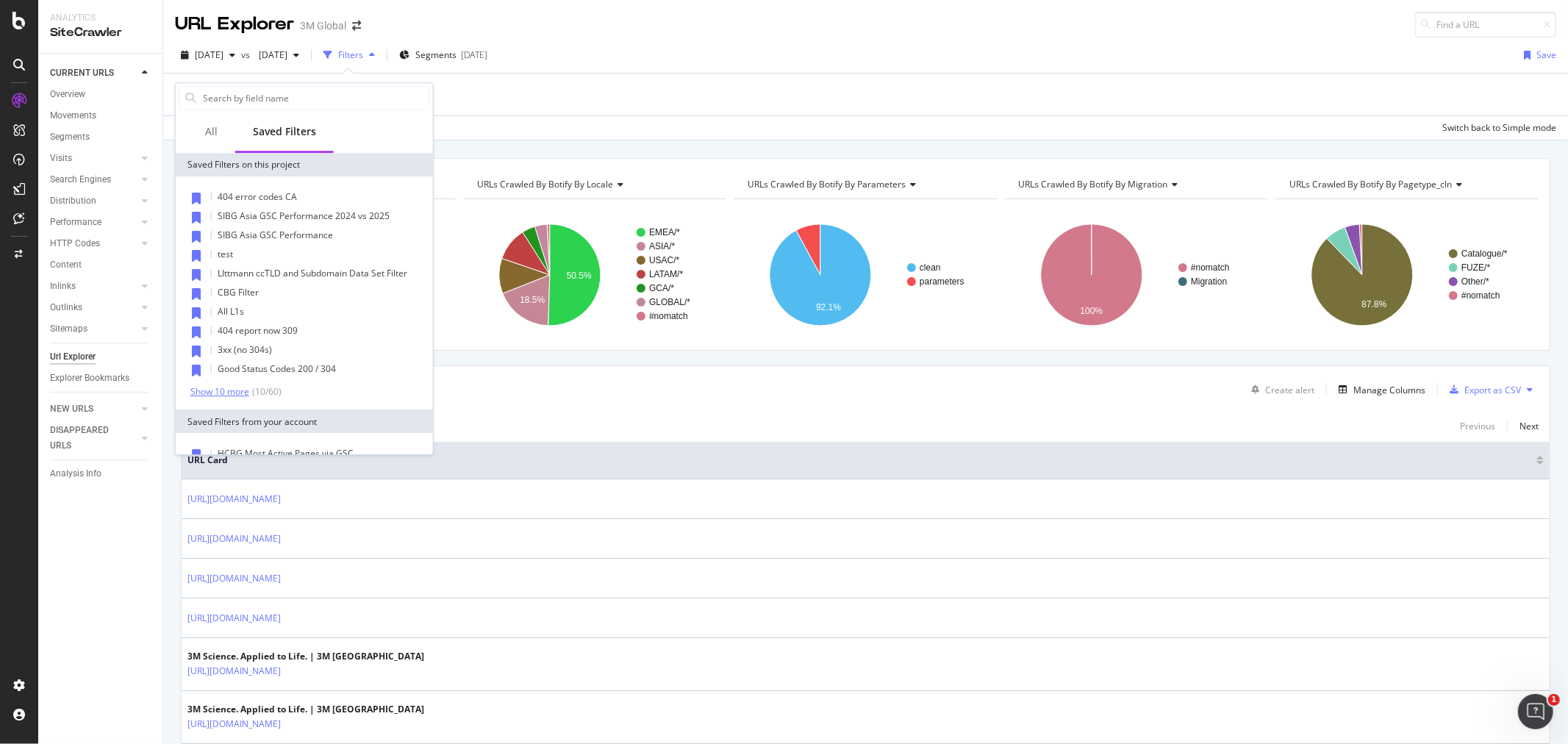
click at [235, 387] on div "Show 10 more" at bounding box center [219, 392] width 59 height 10
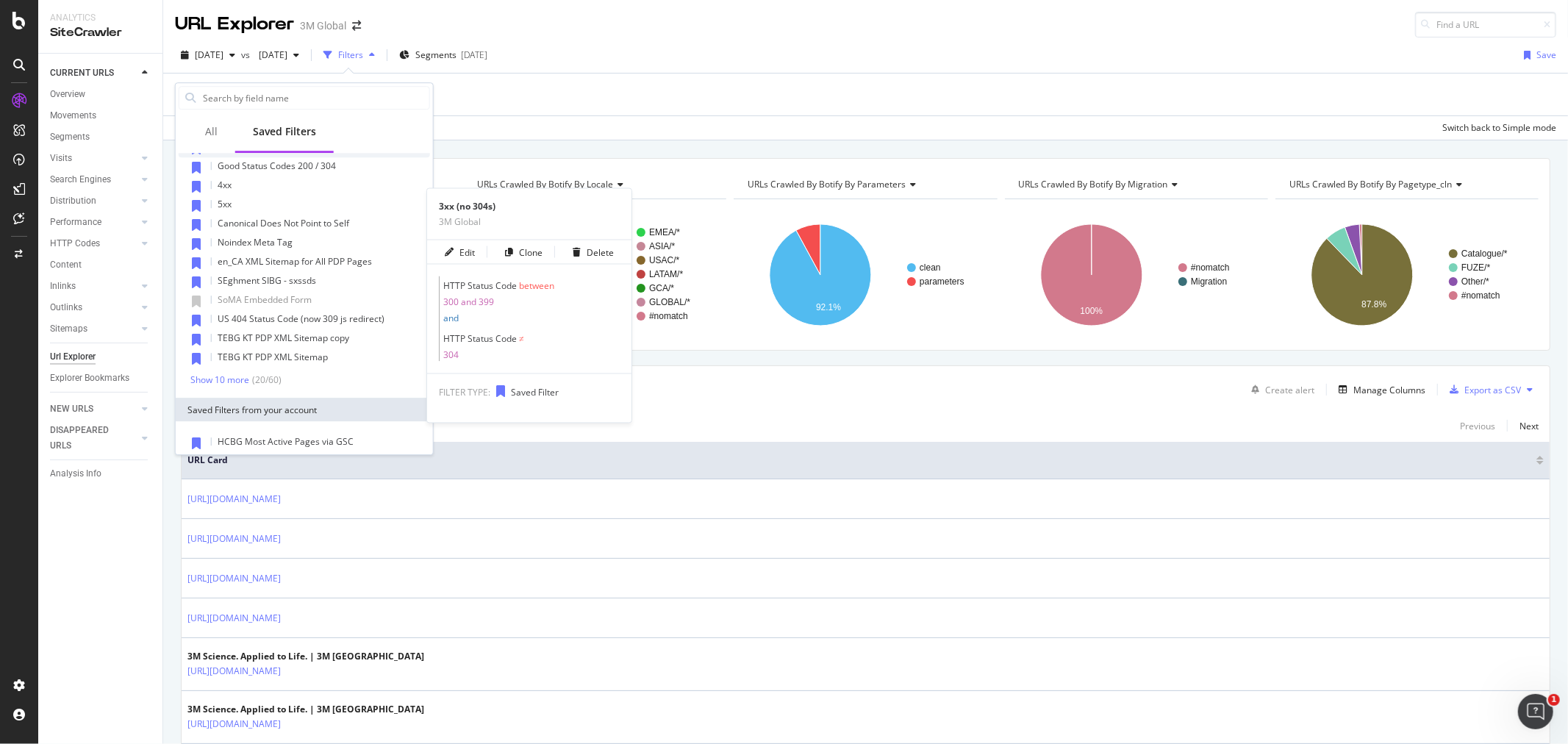
scroll to position [245, 0]
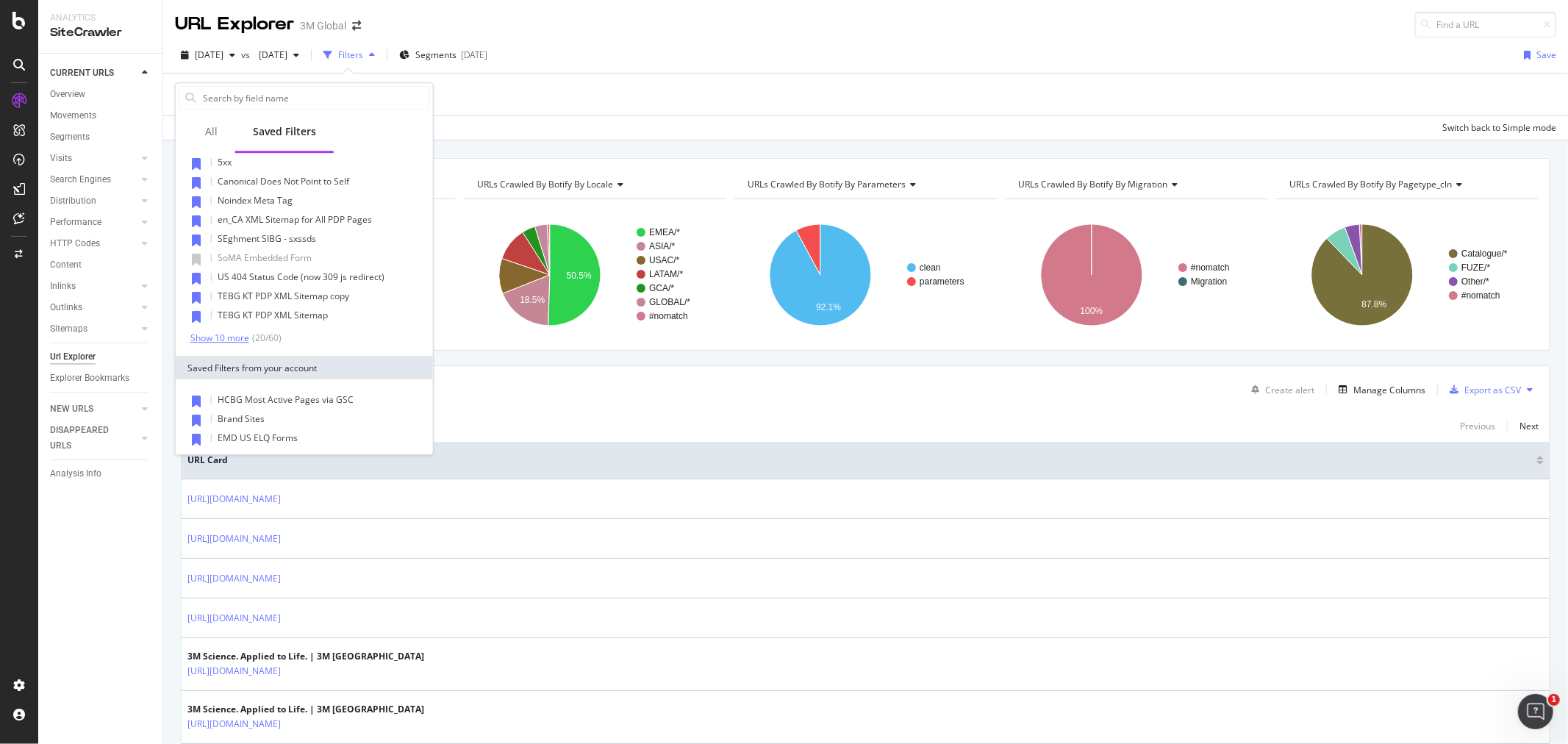
click at [235, 333] on div "Show 10 more" at bounding box center [219, 338] width 59 height 10
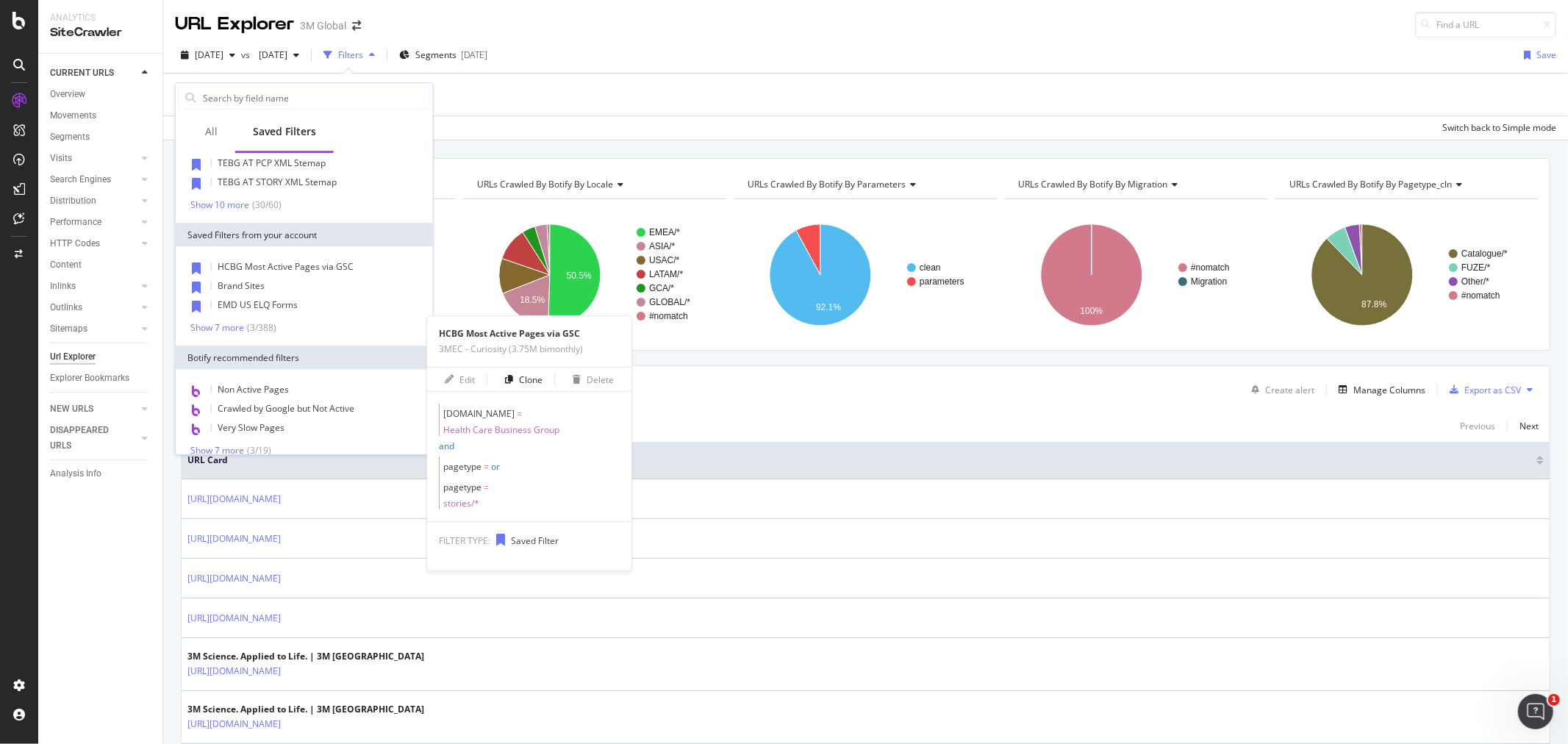
scroll to position [572, 0]
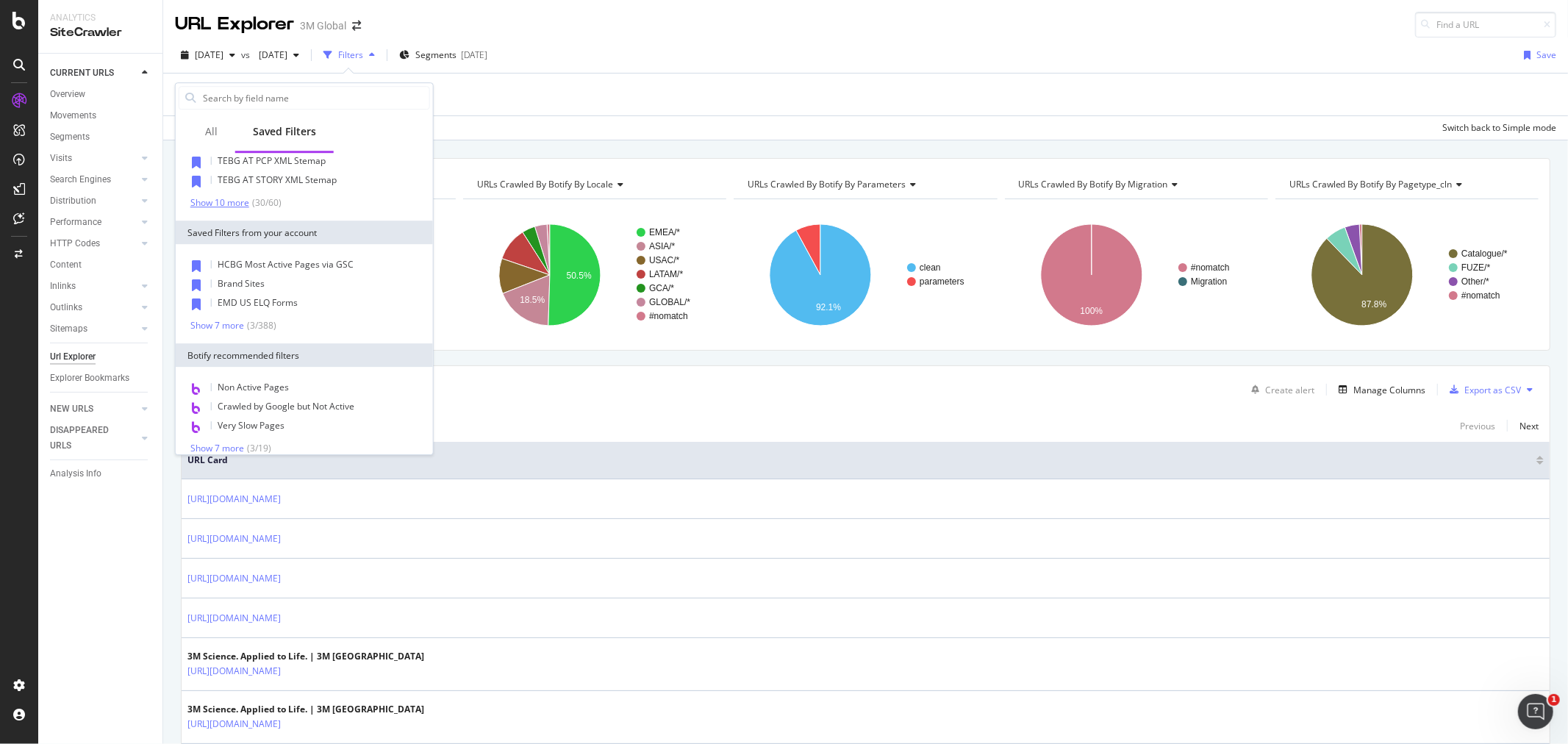
click at [231, 199] on div "Show 10 more" at bounding box center [219, 203] width 59 height 10
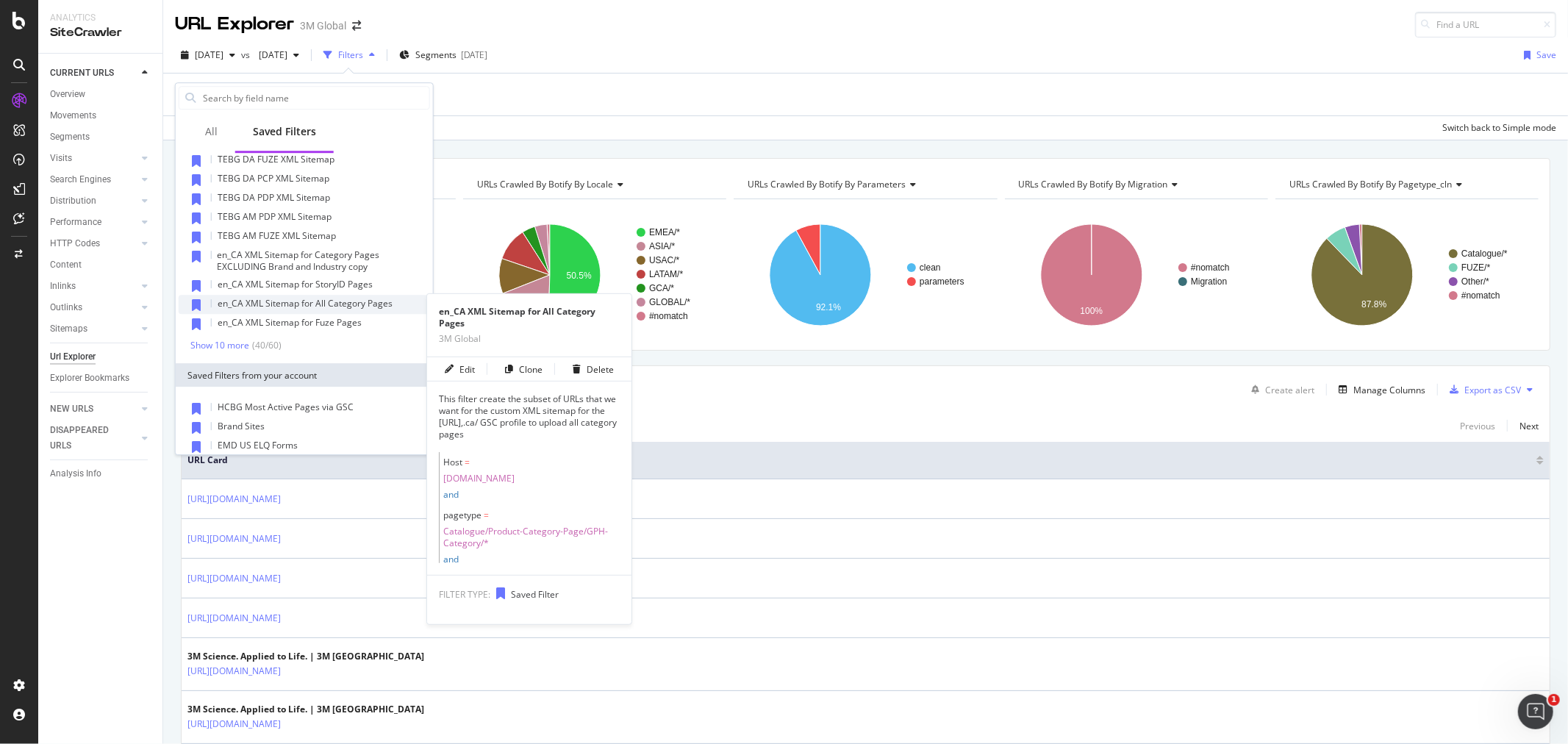
scroll to position [653, 0]
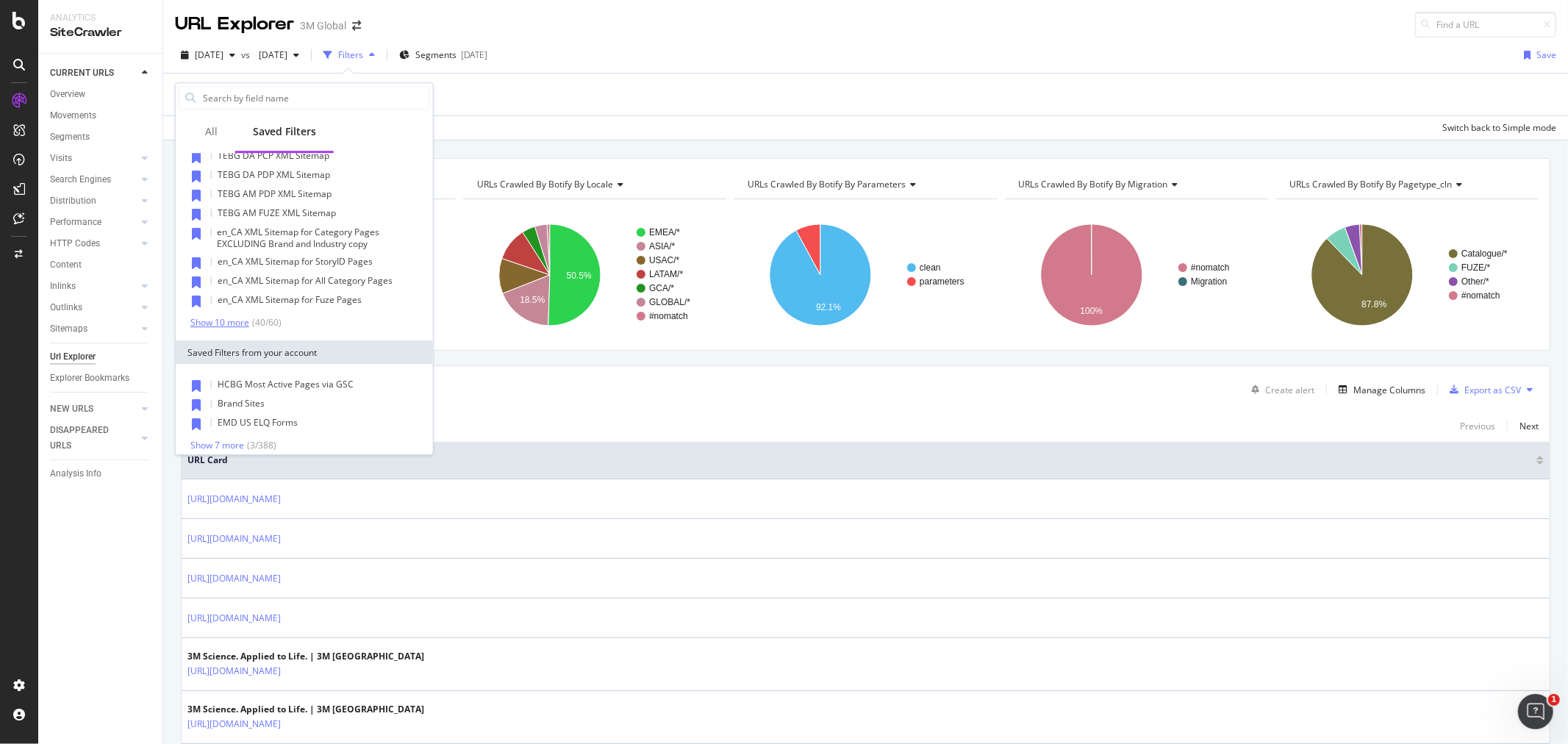
click at [232, 322] on div "Show 10 more" at bounding box center [219, 323] width 59 height 10
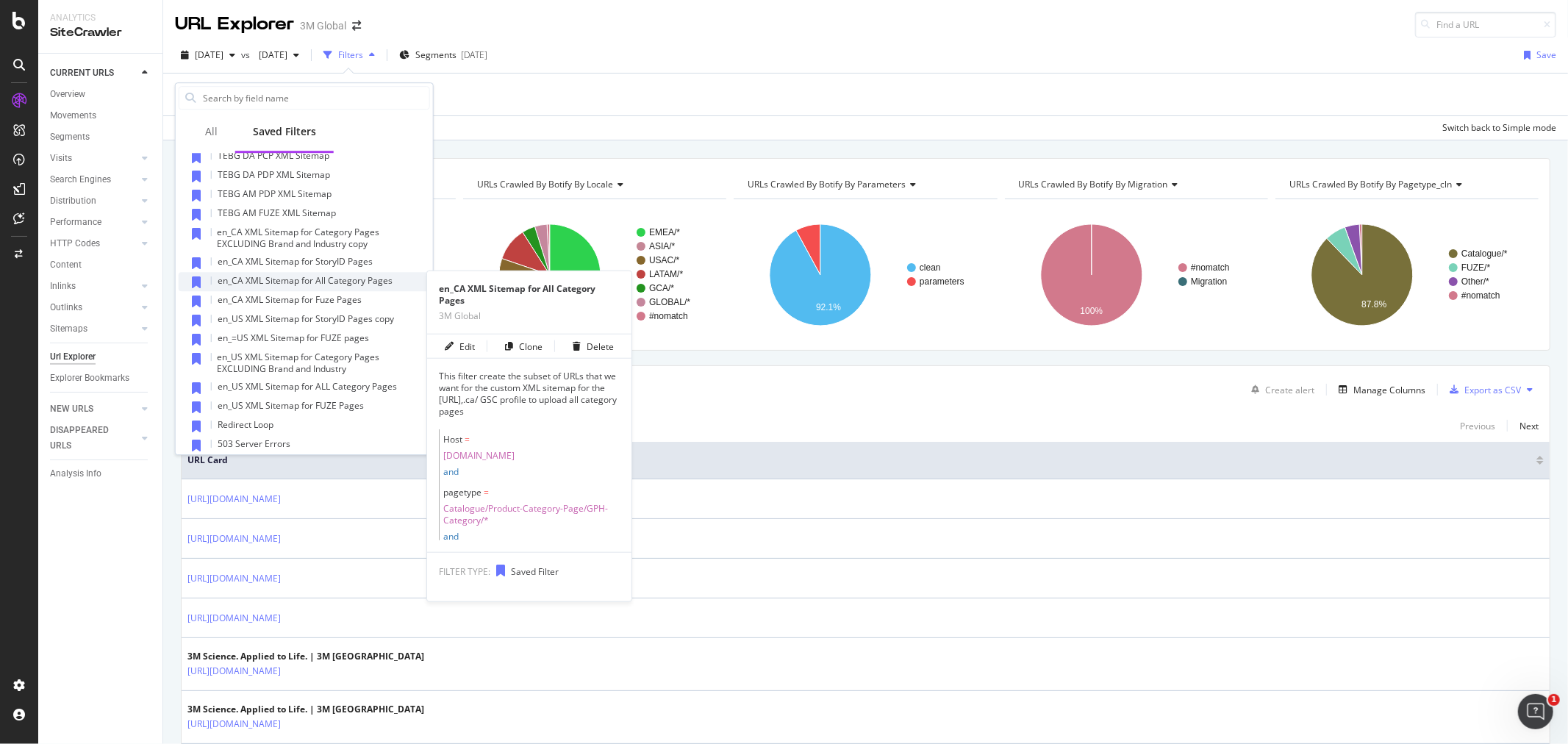
click at [342, 279] on span "en_CA XML Sitemap for All Category Pages" at bounding box center [305, 281] width 175 height 13
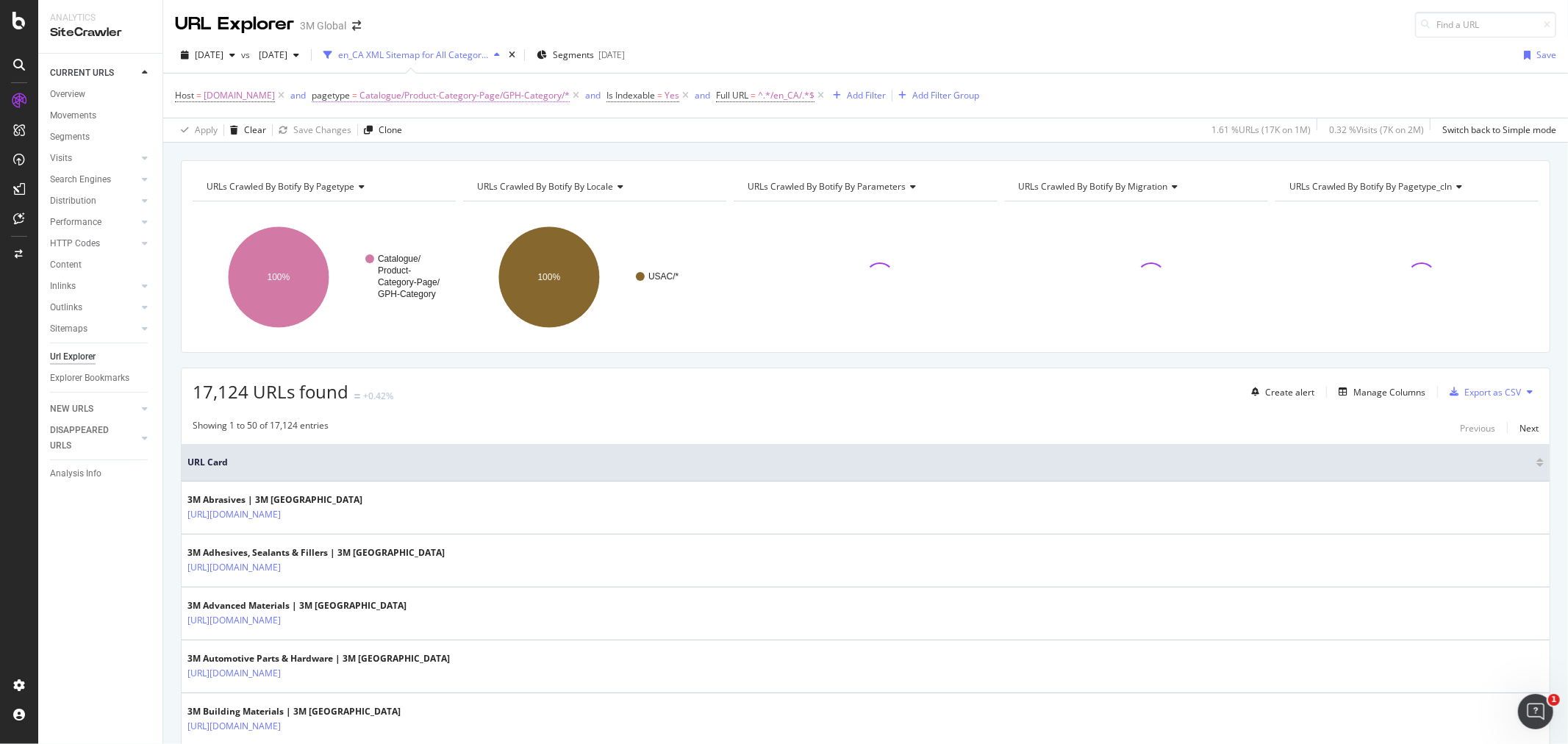
click at [517, 91] on span "Catalogue/Product-Category-Page/GPH-Category/*" at bounding box center [465, 96] width 210 height 21
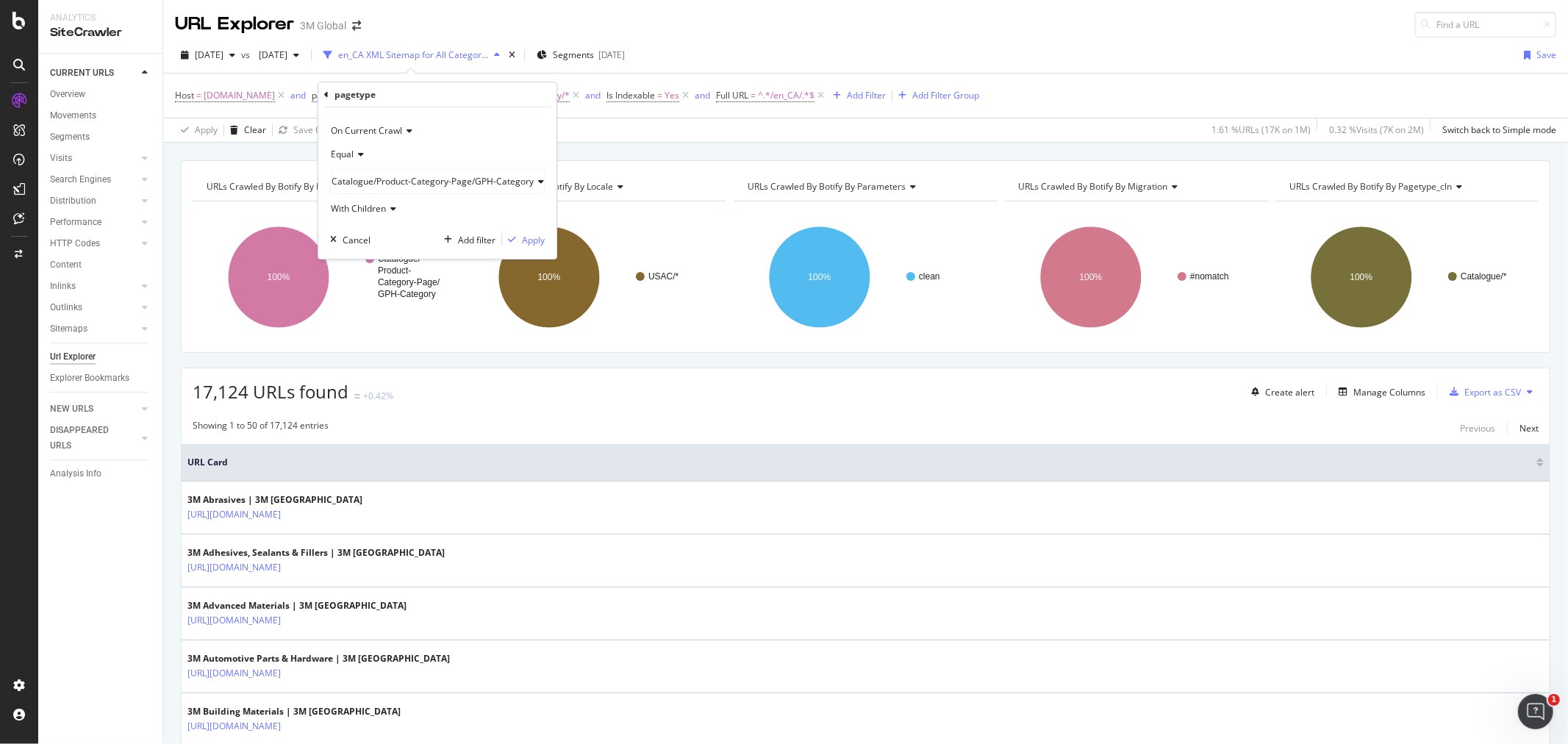
click at [400, 182] on span "Catalogue/Product-Category-Page/GPH-Category" at bounding box center [432, 181] width 202 height 13
click at [515, 240] on span "Select" at bounding box center [519, 241] width 25 height 13
click at [482, 239] on div "Apply" at bounding box center [480, 240] width 23 height 13
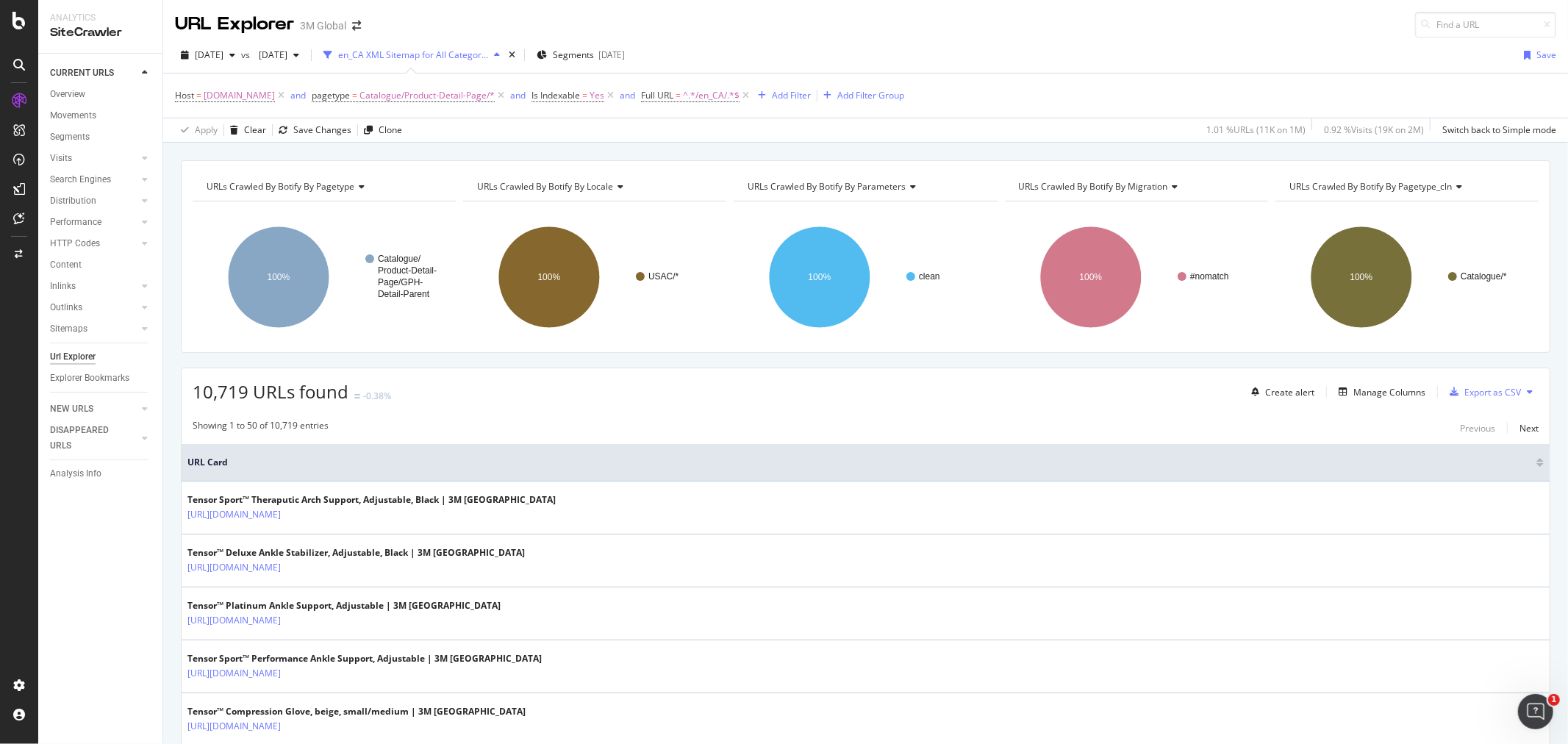
click at [1523, 390] on button at bounding box center [1530, 392] width 18 height 24
click at [1481, 390] on span "Export XML Sitemaps" at bounding box center [1453, 393] width 87 height 13
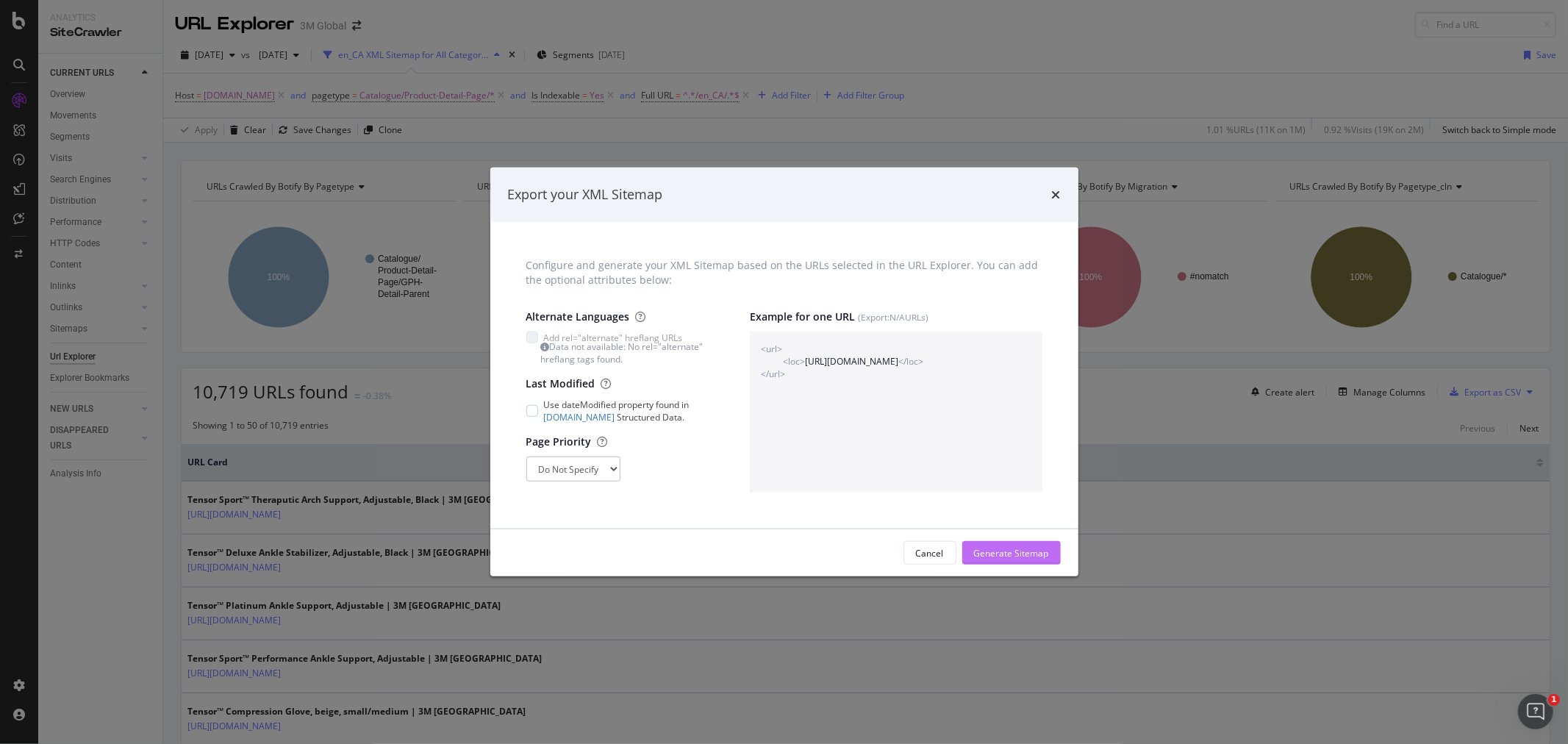
click at [1006, 554] on div "Generate Sitemap" at bounding box center [1012, 553] width 75 height 13
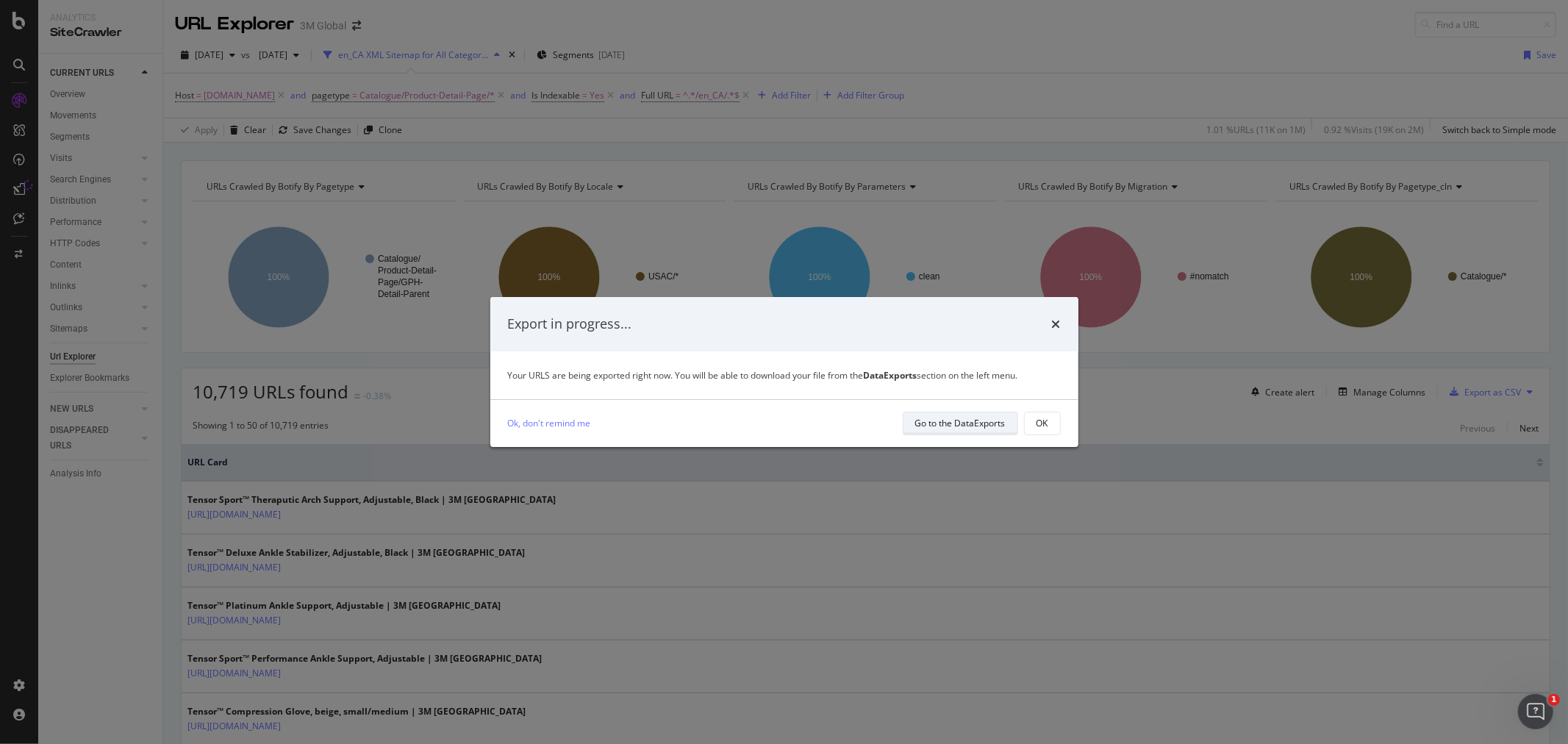
click at [978, 428] on div "Go to the DataExports" at bounding box center [960, 423] width 90 height 13
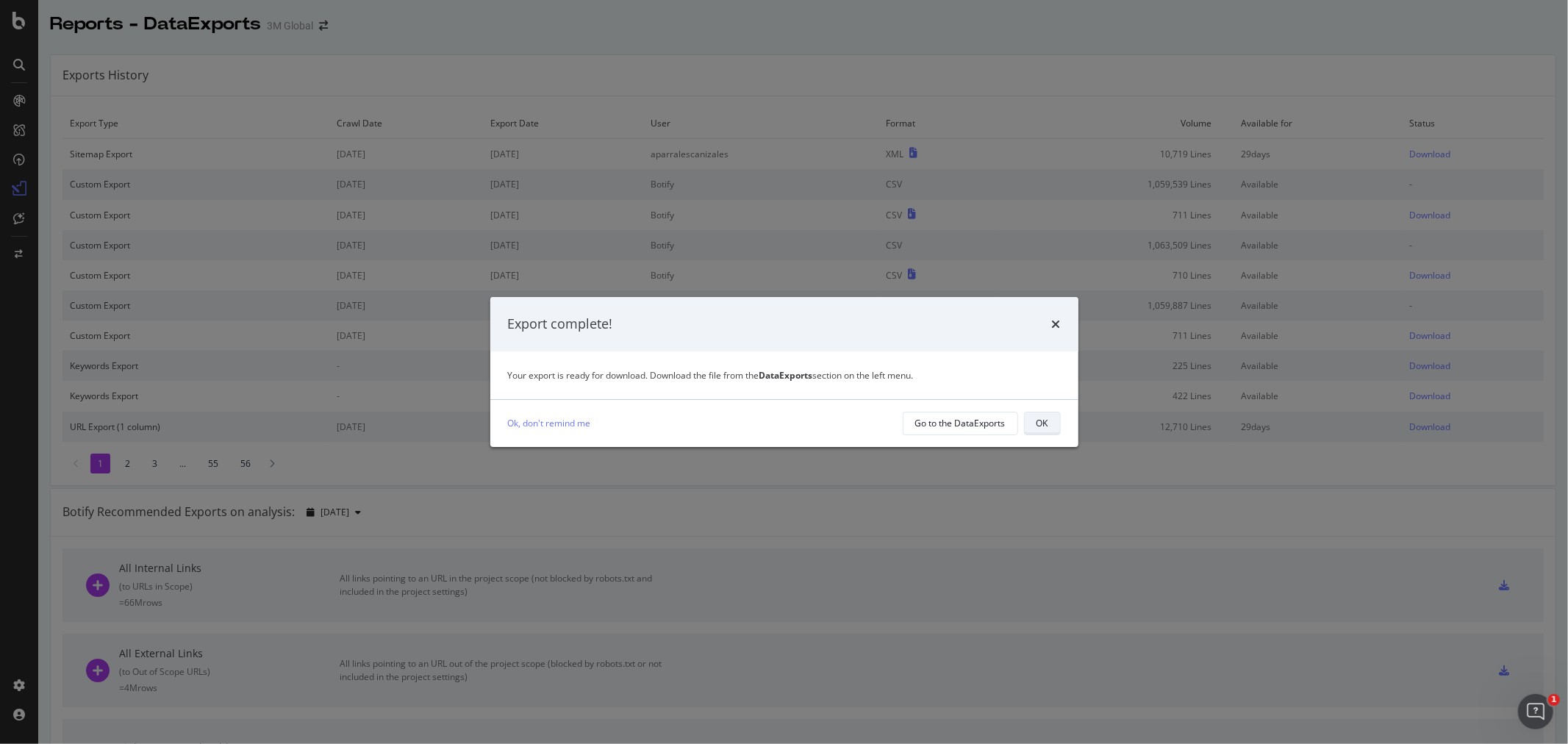
click at [1051, 421] on button "OK" at bounding box center [1042, 424] width 37 height 24
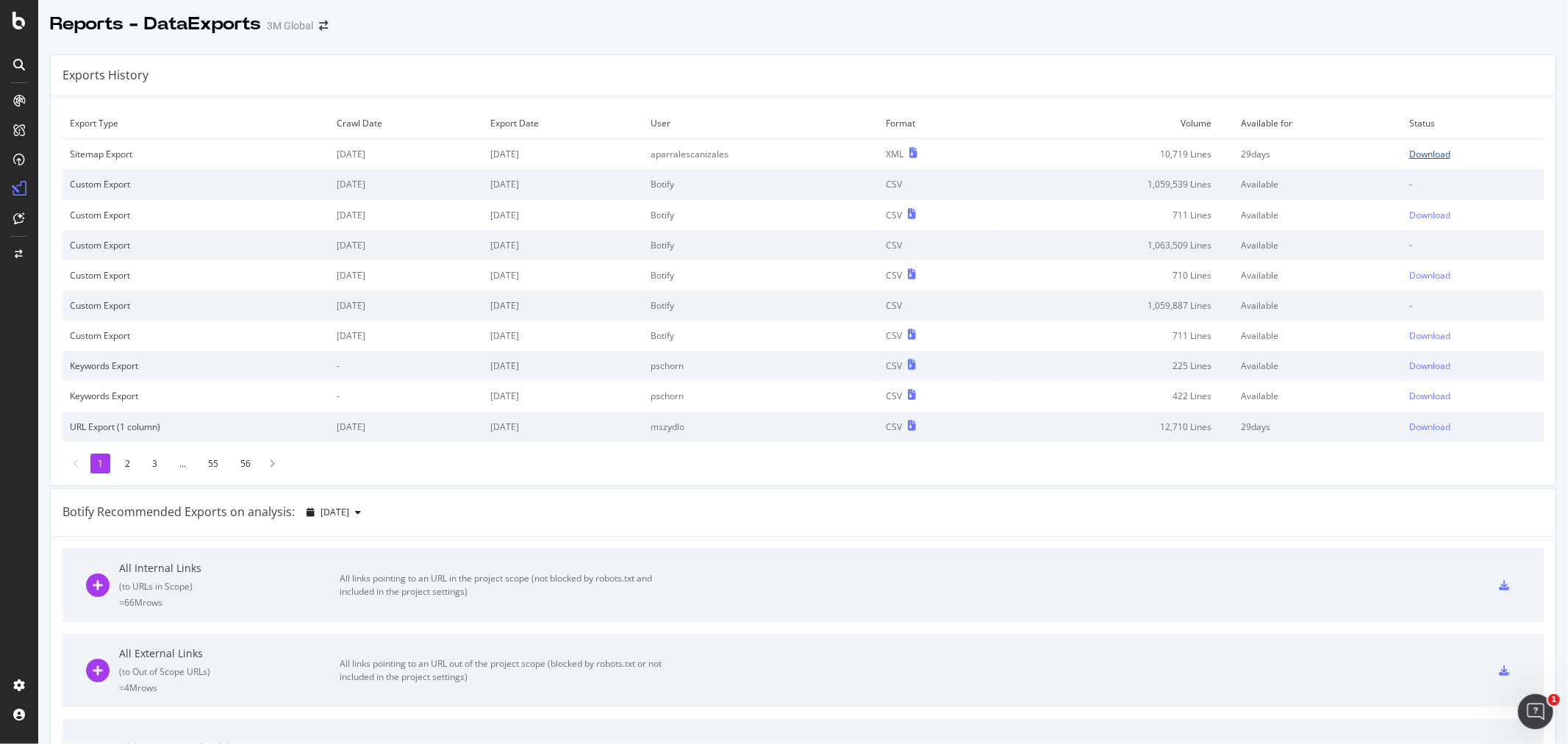
click at [1413, 160] on div "Download" at bounding box center [1429, 154] width 41 height 13
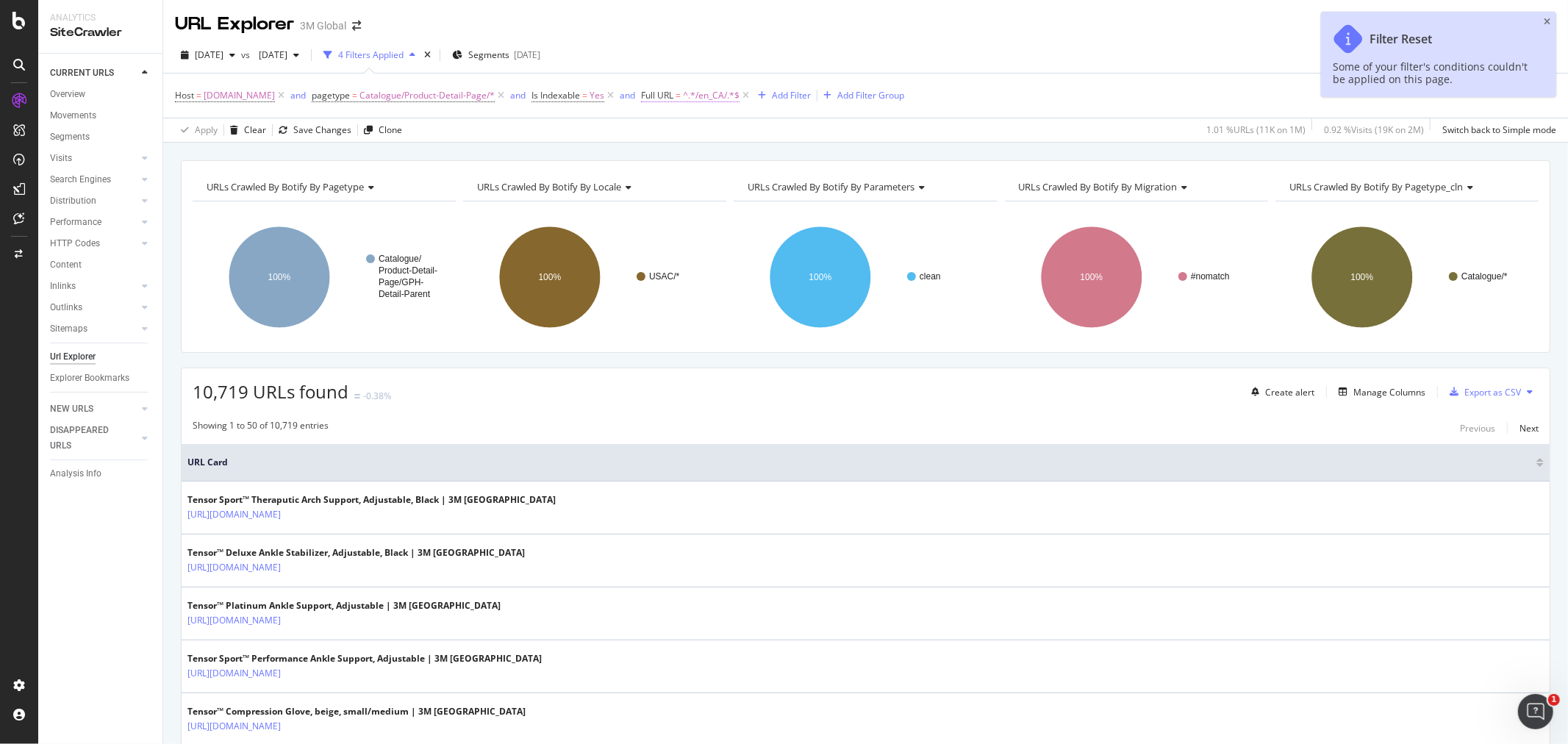
click at [724, 96] on span "^.*/en_CA/.*$" at bounding box center [712, 96] width 57 height 21
click at [681, 152] on input "/en_CA/" at bounding box center [730, 157] width 139 height 24
click at [681, 157] on input "/en_CA/" at bounding box center [730, 157] width 139 height 24
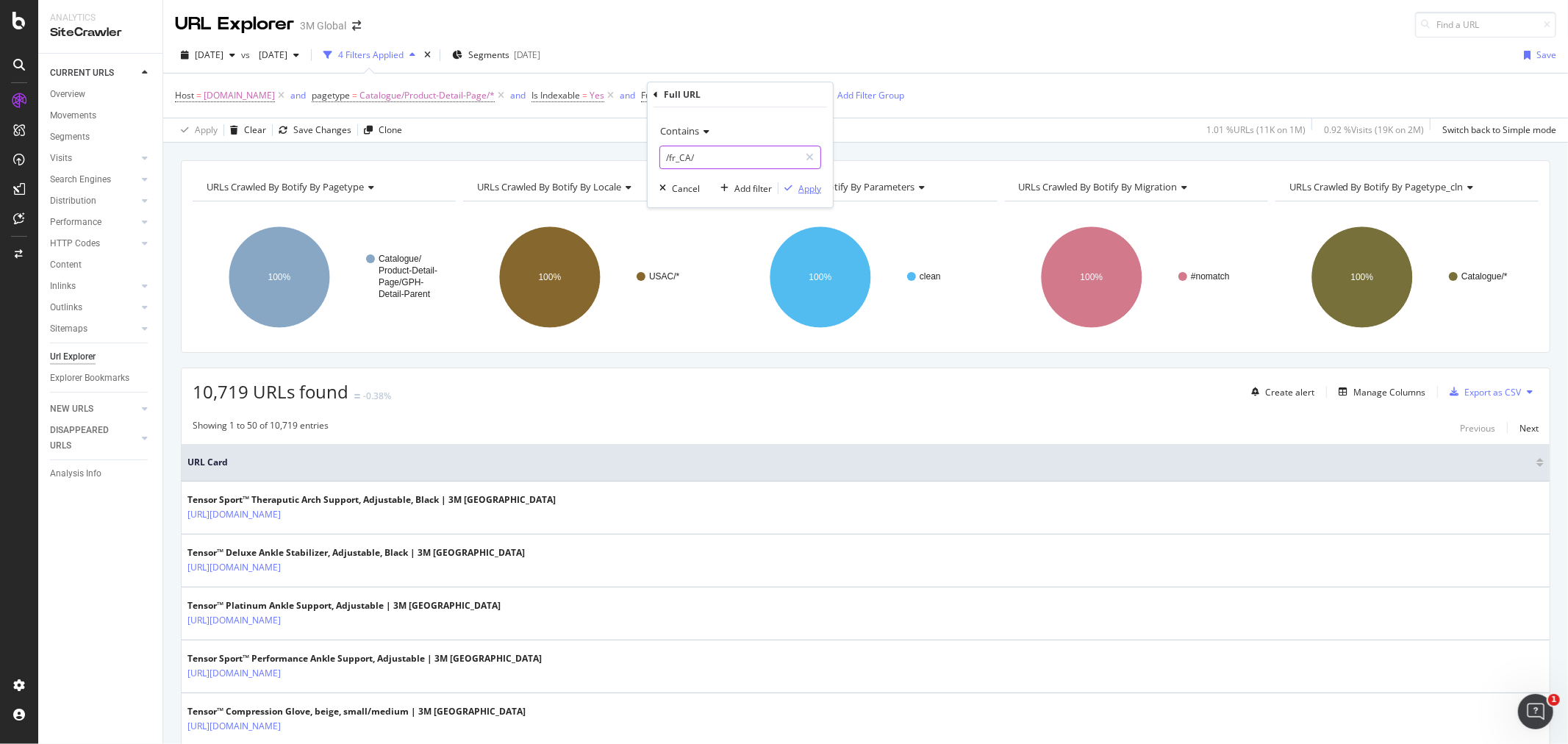
type input "/fr_CA/"
click at [811, 190] on div "Apply" at bounding box center [809, 188] width 23 height 13
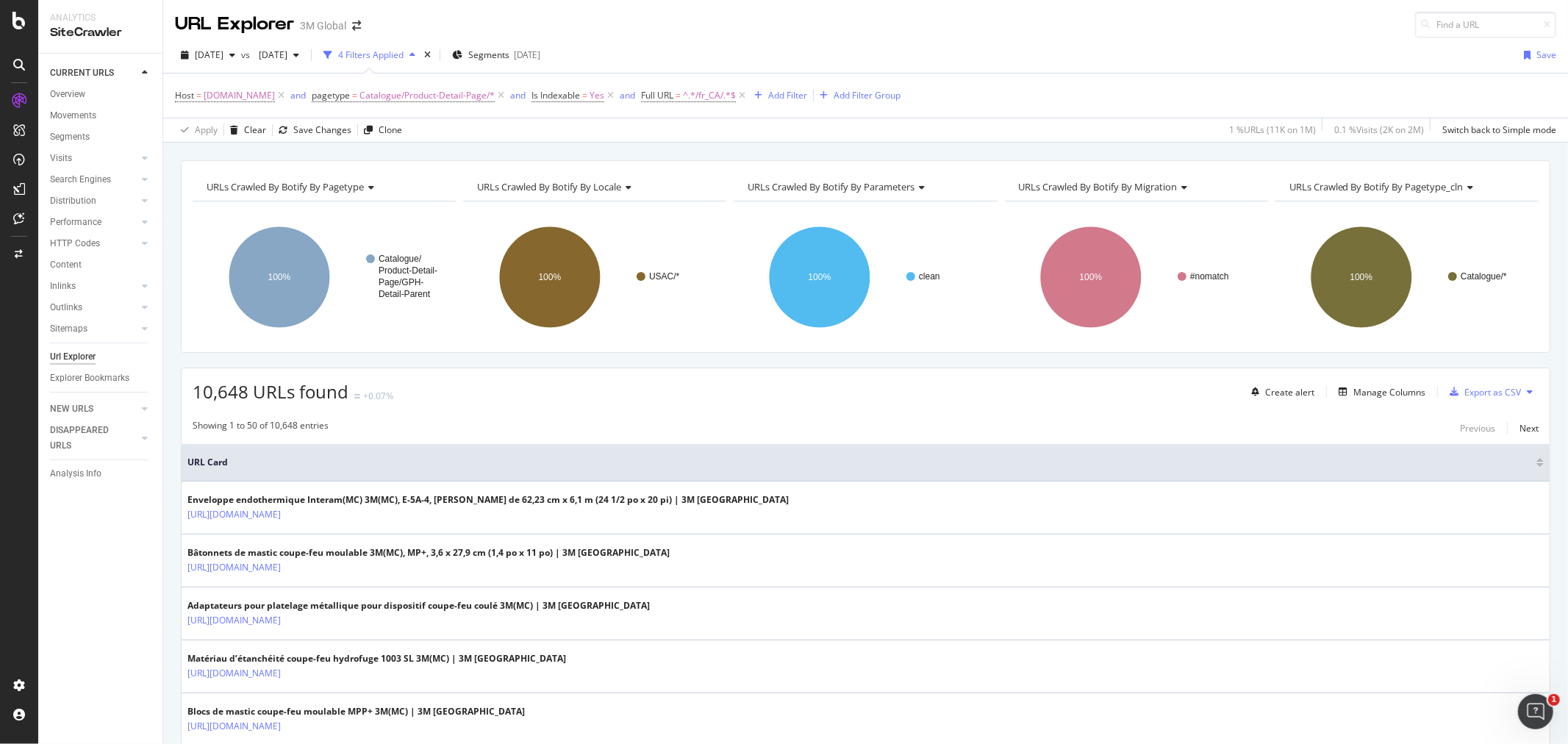
click at [1527, 387] on icon at bounding box center [1530, 392] width 6 height 9
click at [1487, 387] on span "Export XML Sitemaps" at bounding box center [1453, 393] width 87 height 13
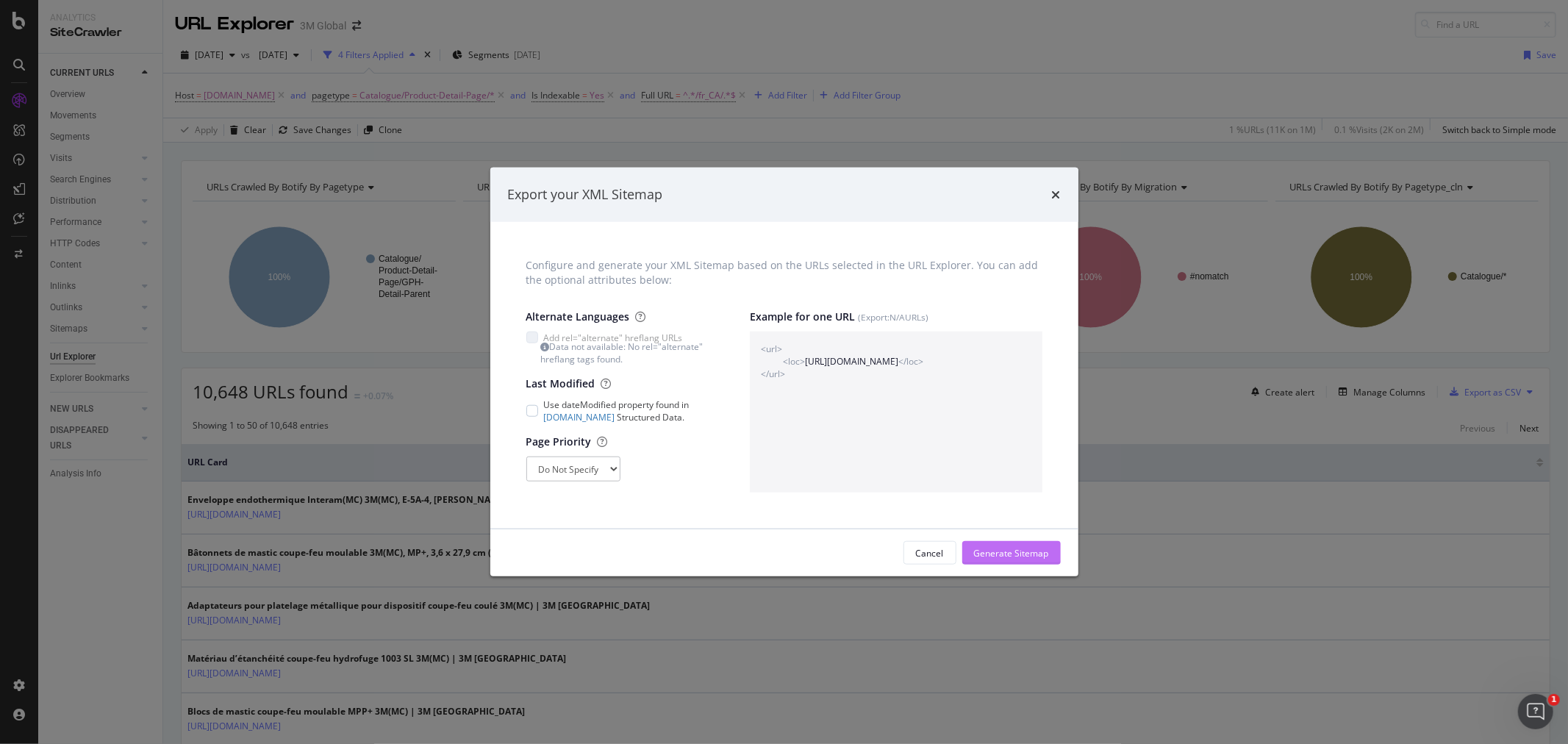
click at [1011, 560] on div "Generate Sitemap" at bounding box center [1012, 553] width 75 height 22
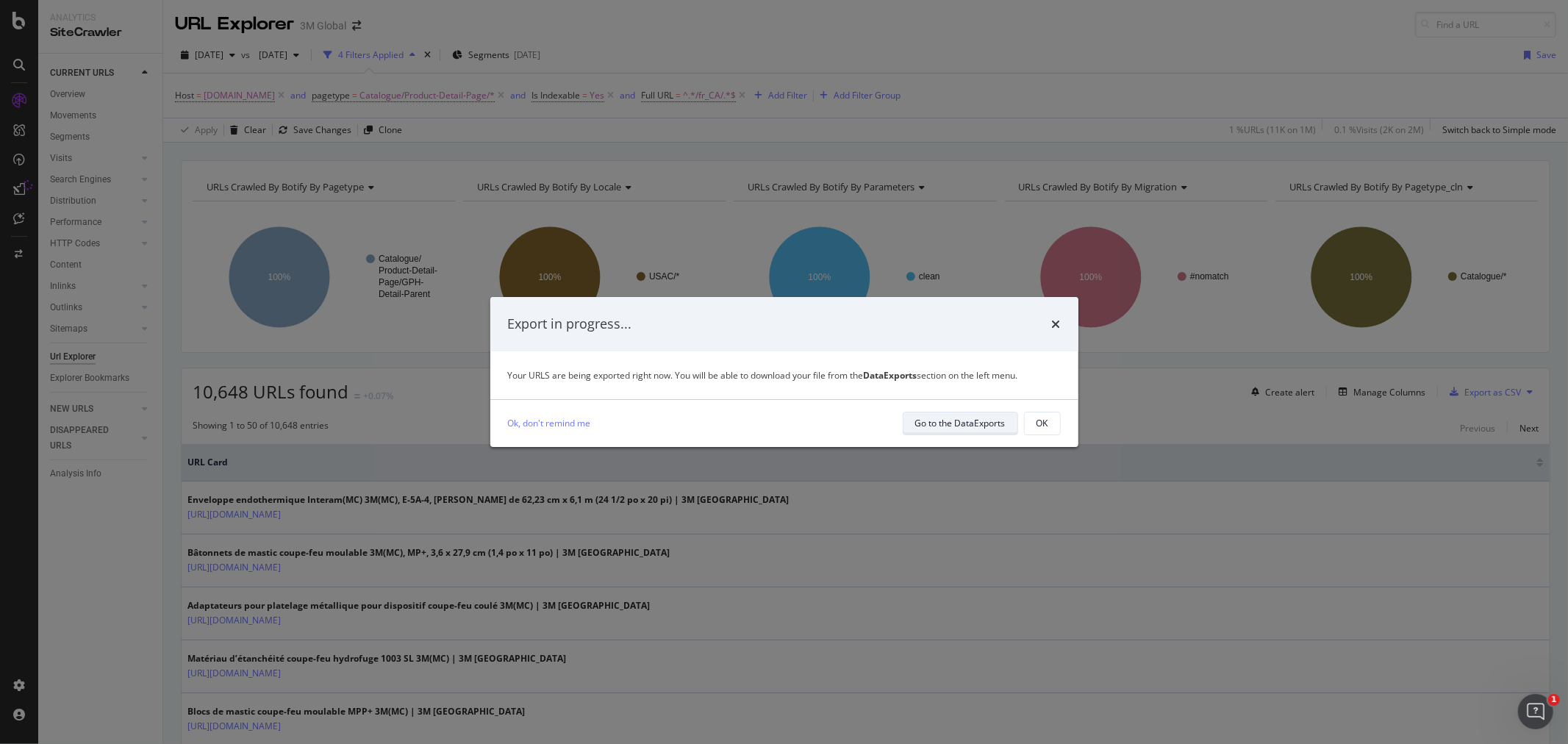
click at [987, 425] on div "Go to the DataExports" at bounding box center [960, 423] width 90 height 13
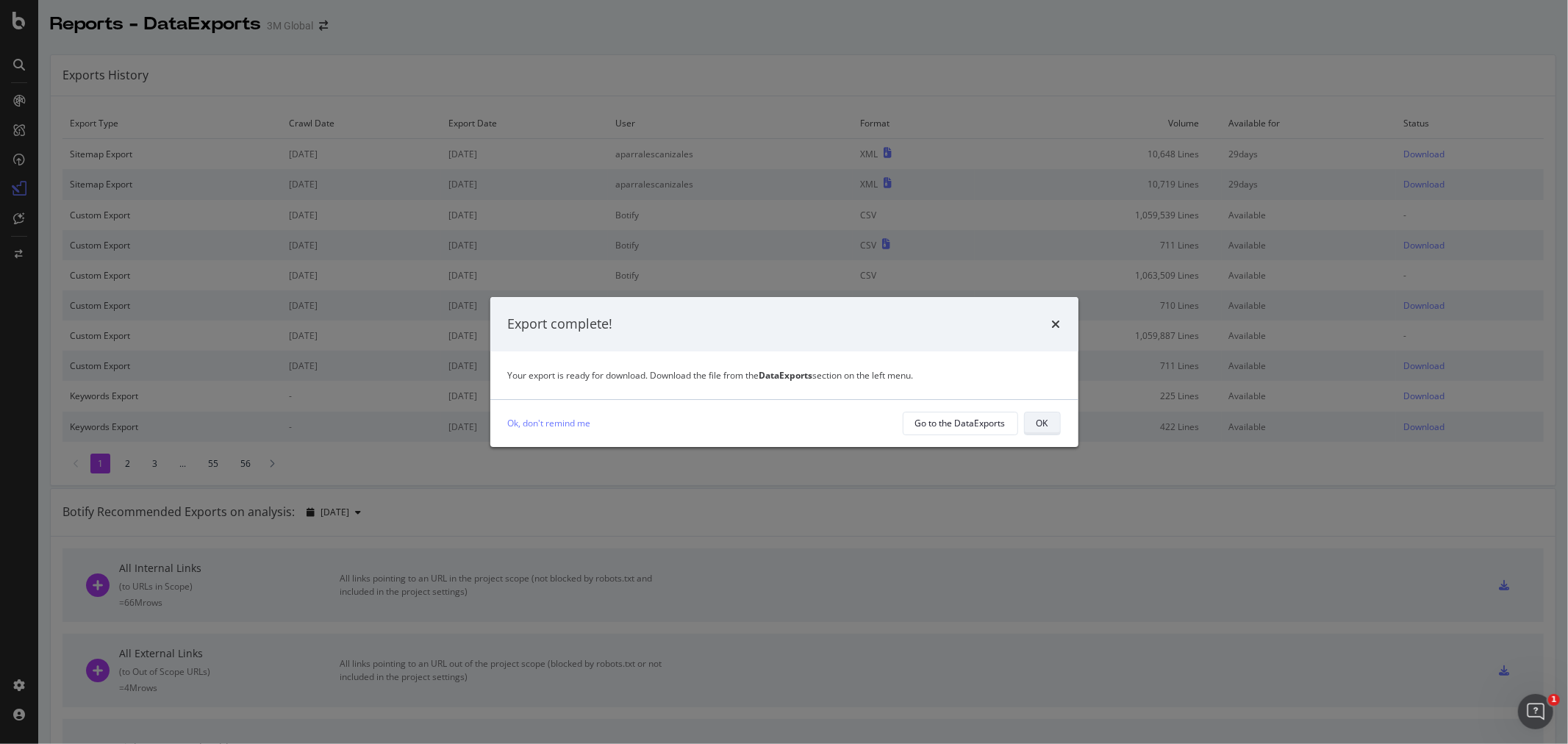
click at [1049, 422] on button "OK" at bounding box center [1042, 424] width 37 height 24
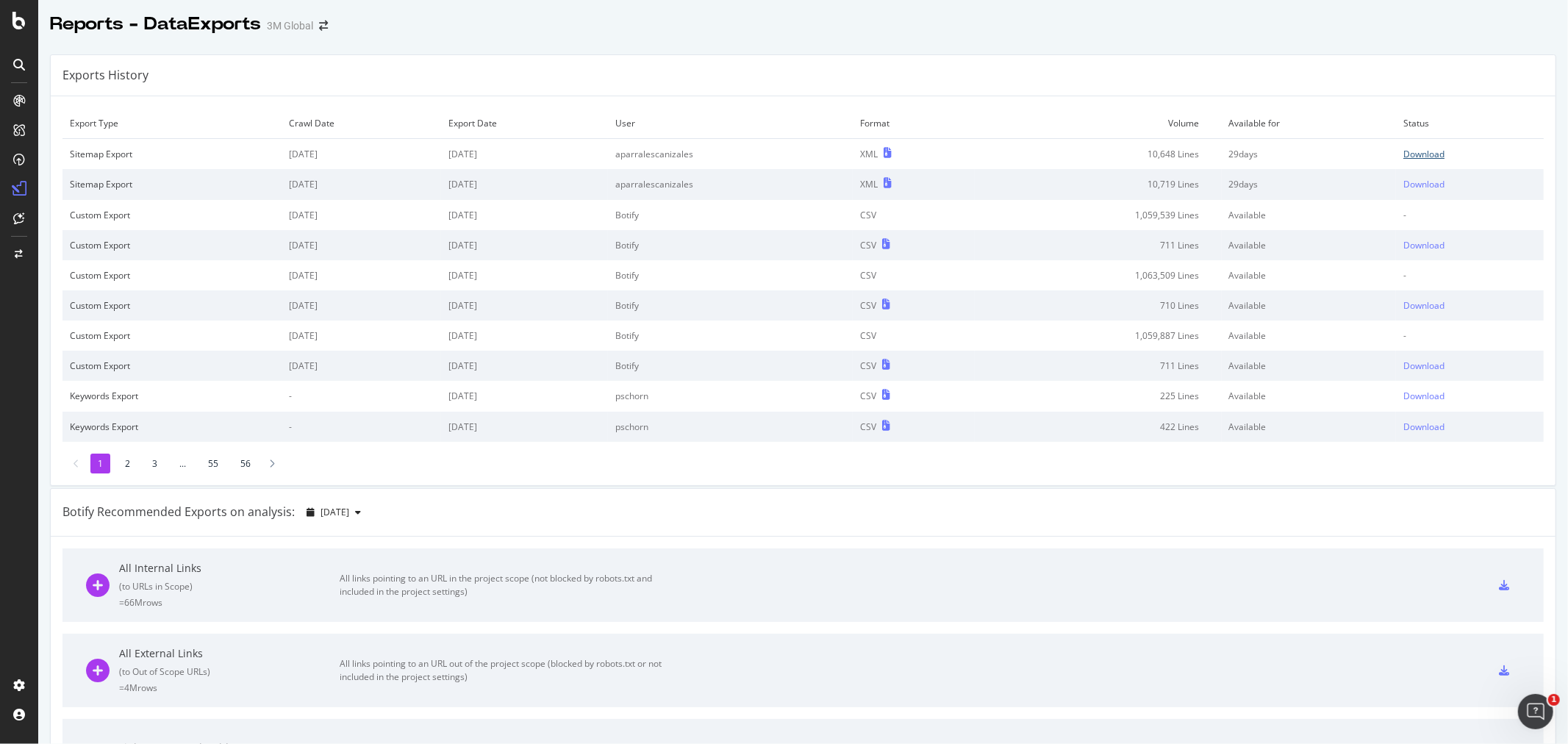
click at [1416, 150] on div "Download" at bounding box center [1423, 154] width 41 height 13
